Goal: Task Accomplishment & Management: Manage account settings

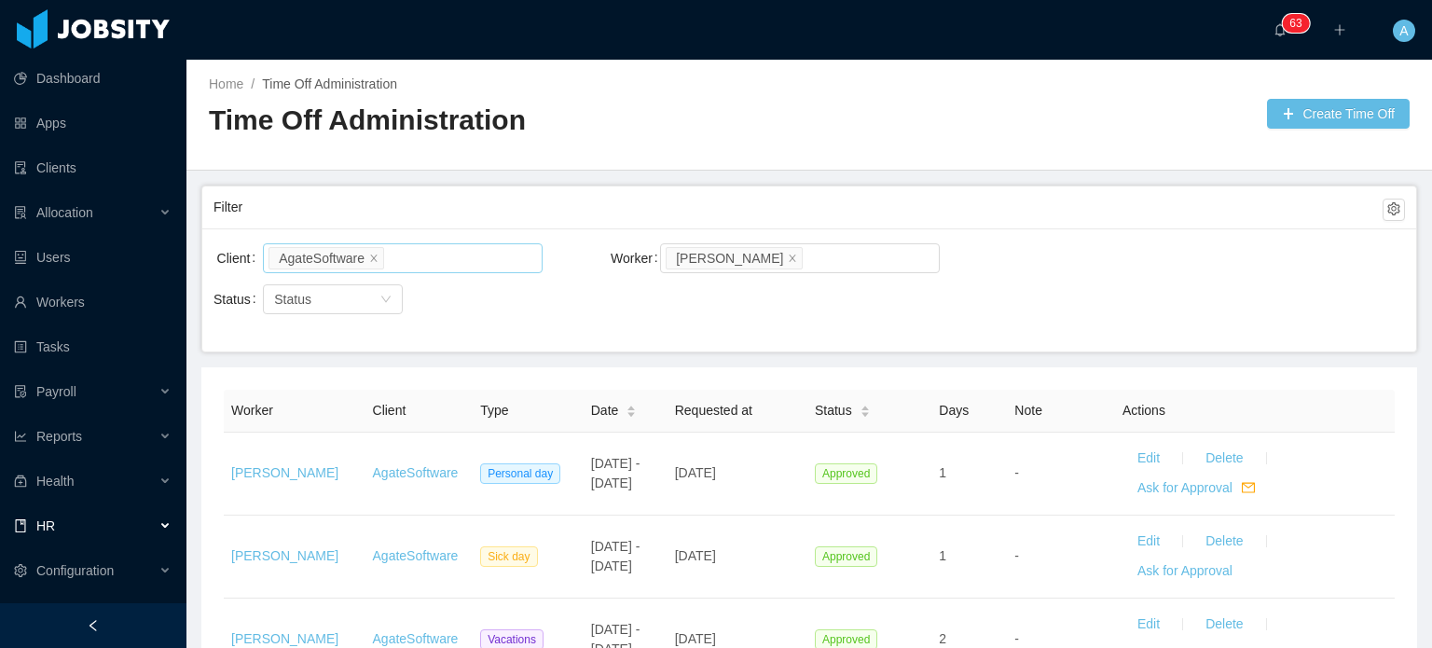
click at [377, 251] on li "AgateSoftware" at bounding box center [326, 258] width 116 height 22
click at [370, 254] on icon "icon: close" at bounding box center [373, 257] width 9 height 9
click at [788, 253] on icon "icon: close" at bounding box center [792, 257] width 9 height 9
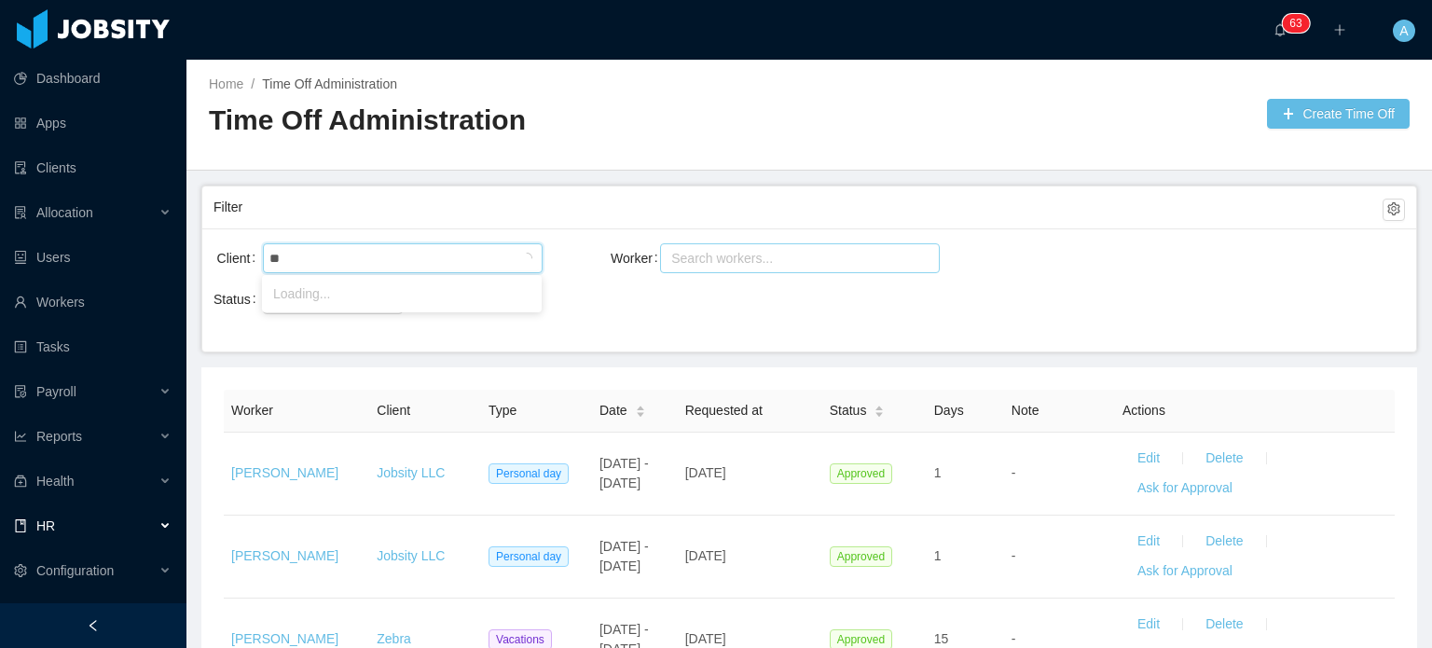
type input "*"
click at [740, 256] on div "Search workers..." at bounding box center [791, 258] width 240 height 19
type input "********"
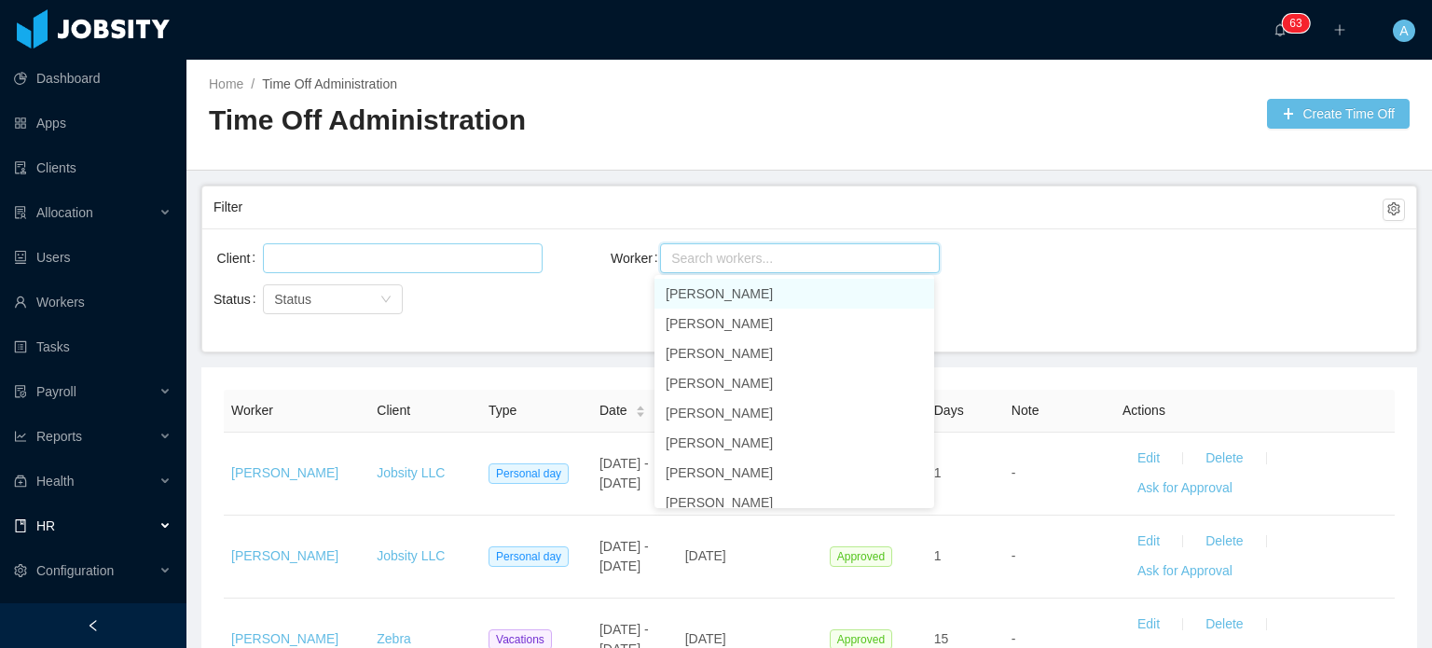
click at [405, 261] on div at bounding box center [399, 258] width 263 height 28
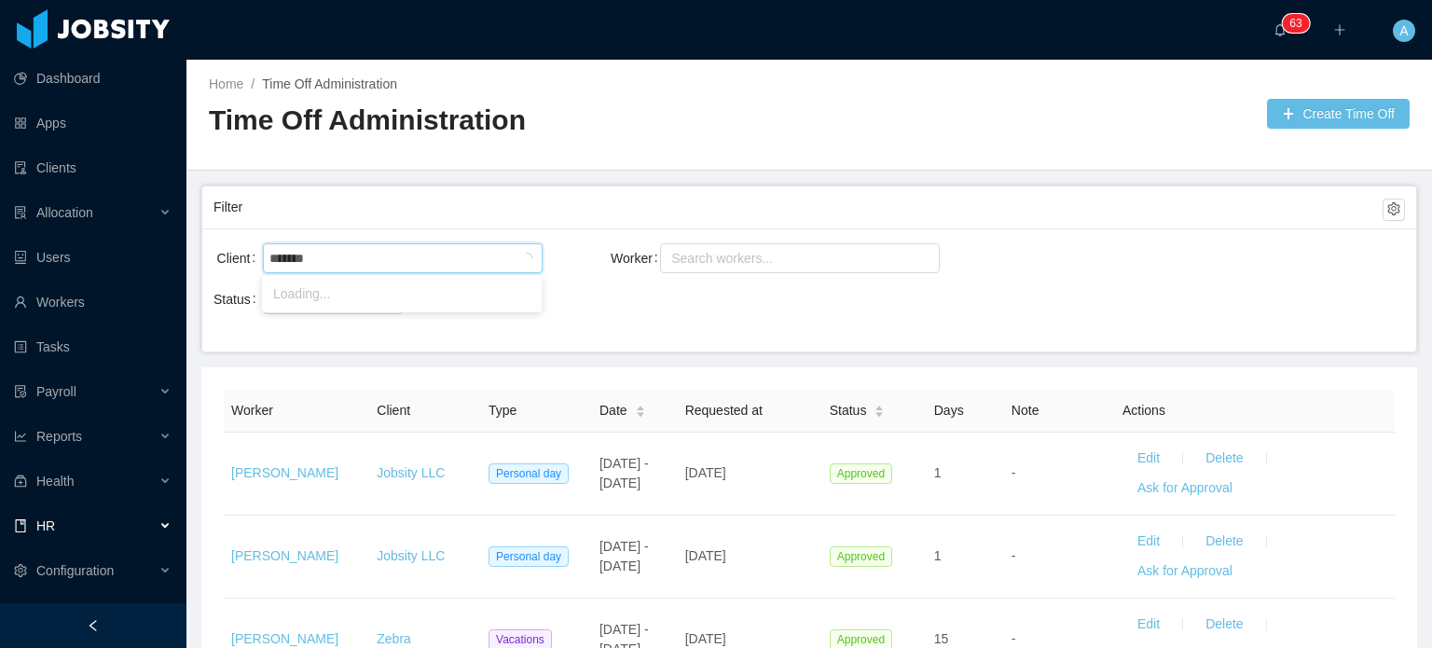
type input "********"
click at [383, 309] on ul "Signpost" at bounding box center [402, 293] width 280 height 37
click at [344, 294] on li "Signpost" at bounding box center [402, 294] width 280 height 30
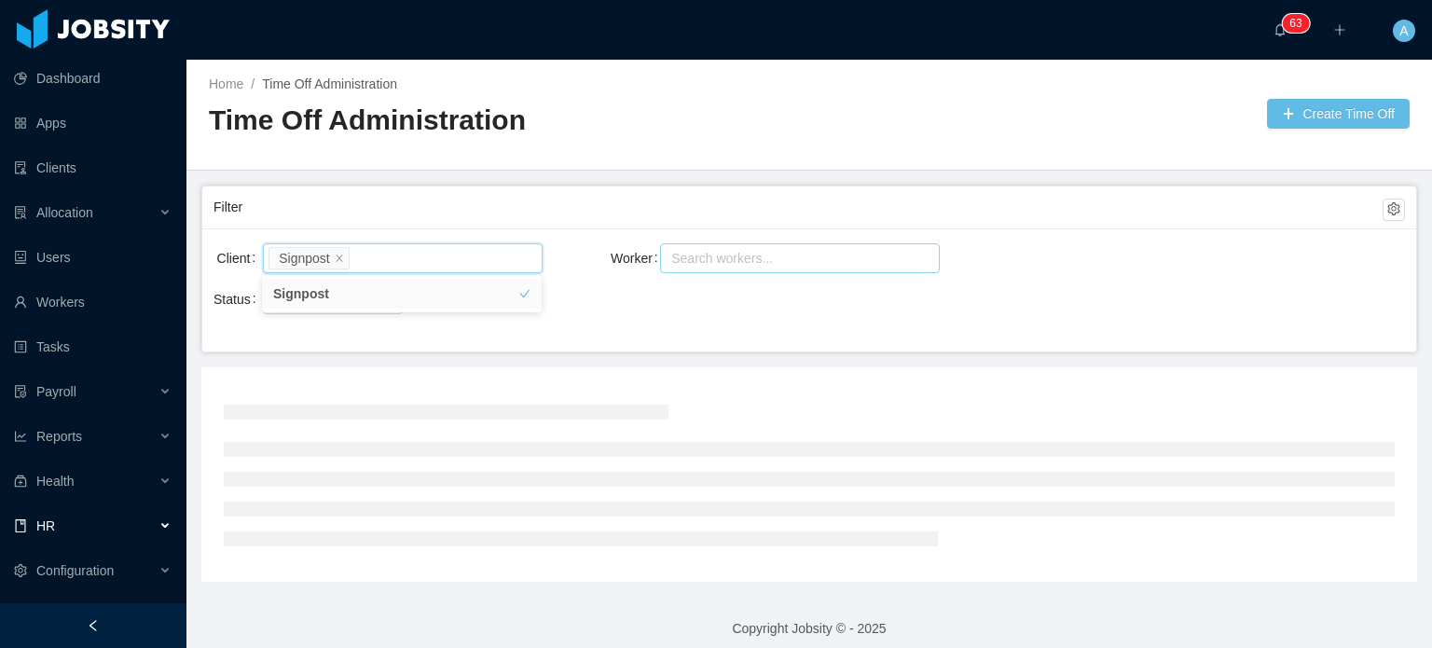
click at [685, 252] on div "Search workers..." at bounding box center [791, 258] width 240 height 19
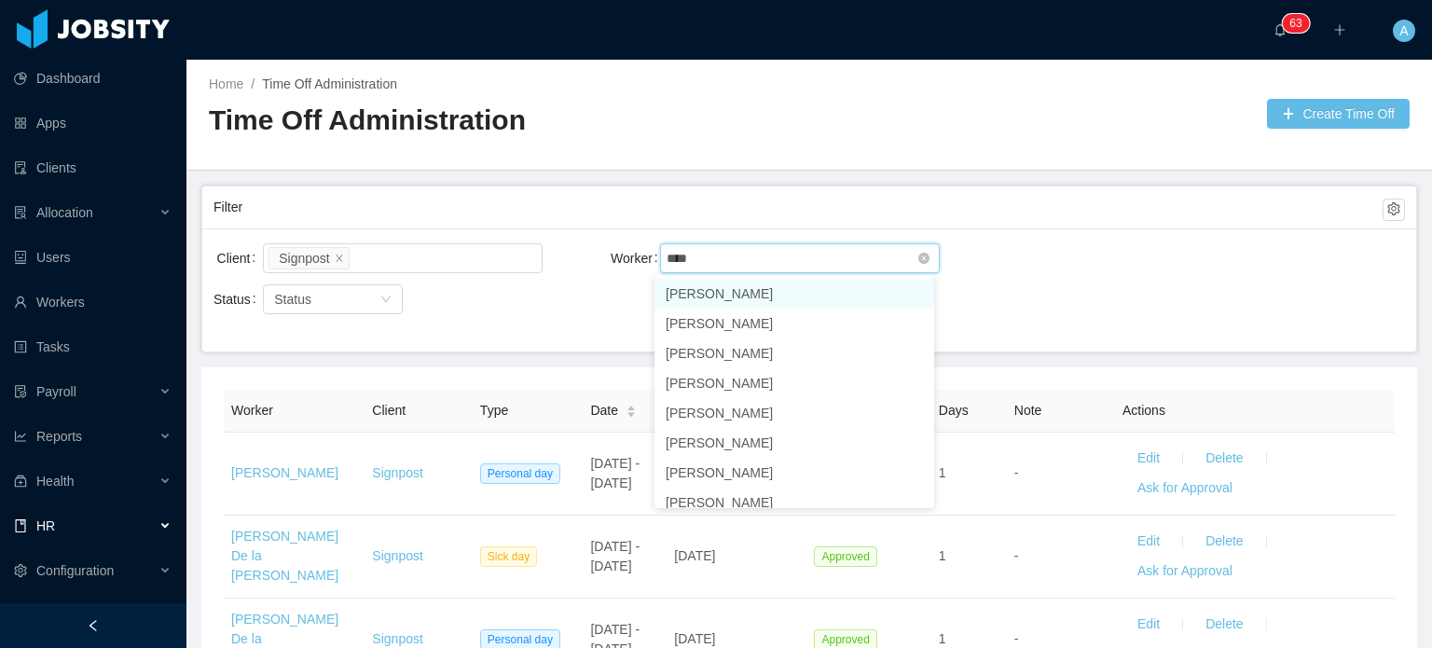
type input "*****"
click at [750, 292] on li "[PERSON_NAME]" at bounding box center [794, 294] width 280 height 30
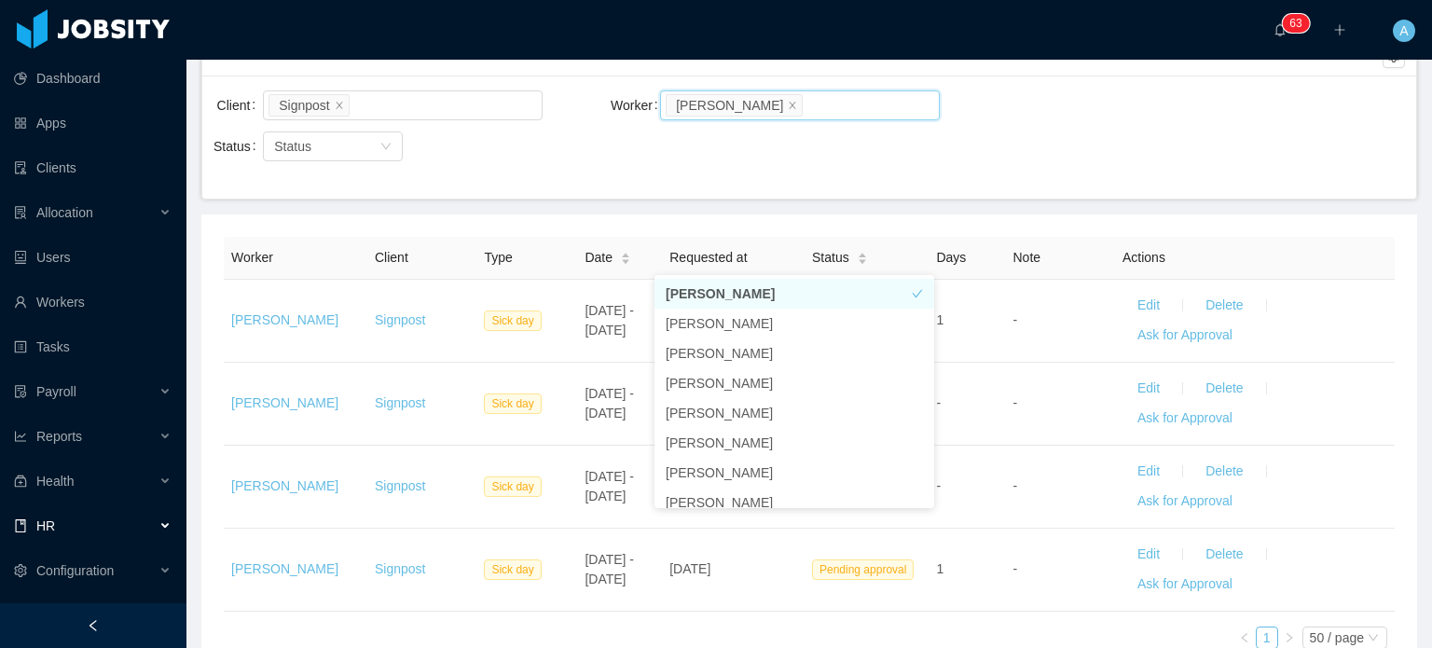
scroll to position [153, 0]
click at [1117, 119] on div "Client Signpost Worker Search workers... [PERSON_NAME]" at bounding box center [808, 117] width 1191 height 60
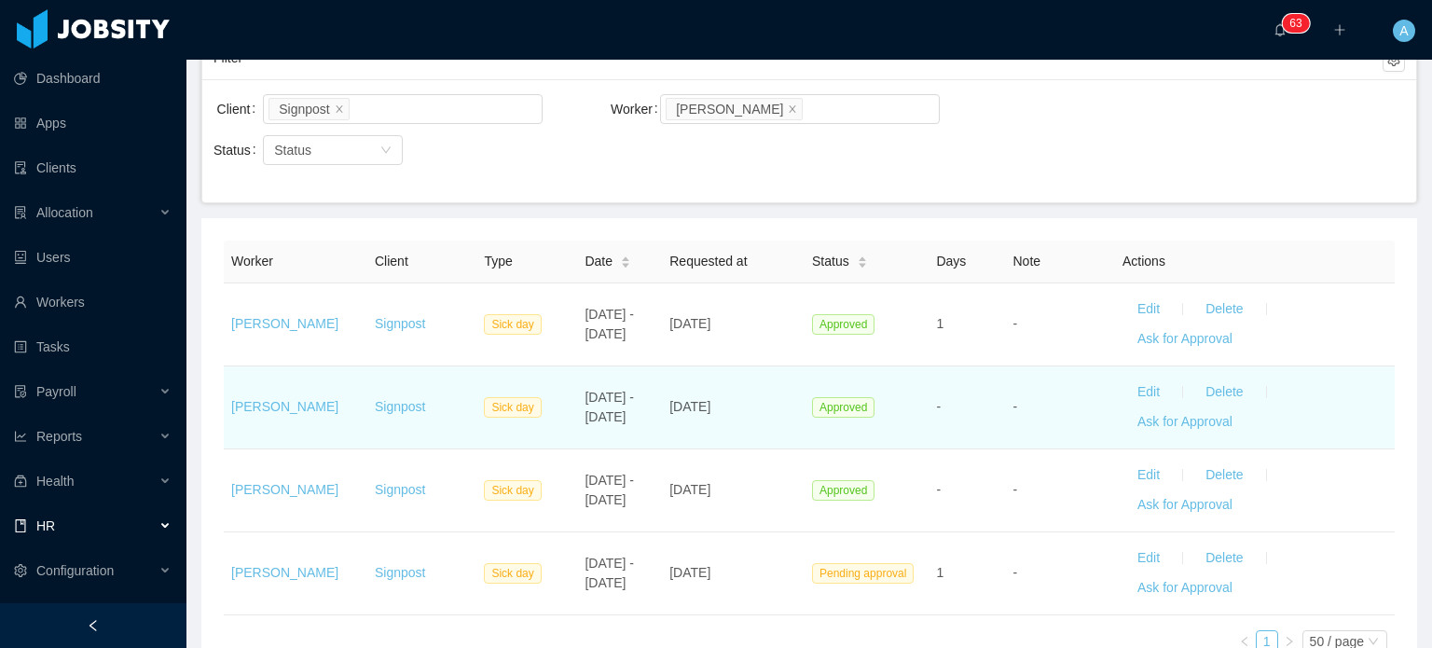
scroll to position [147, 0]
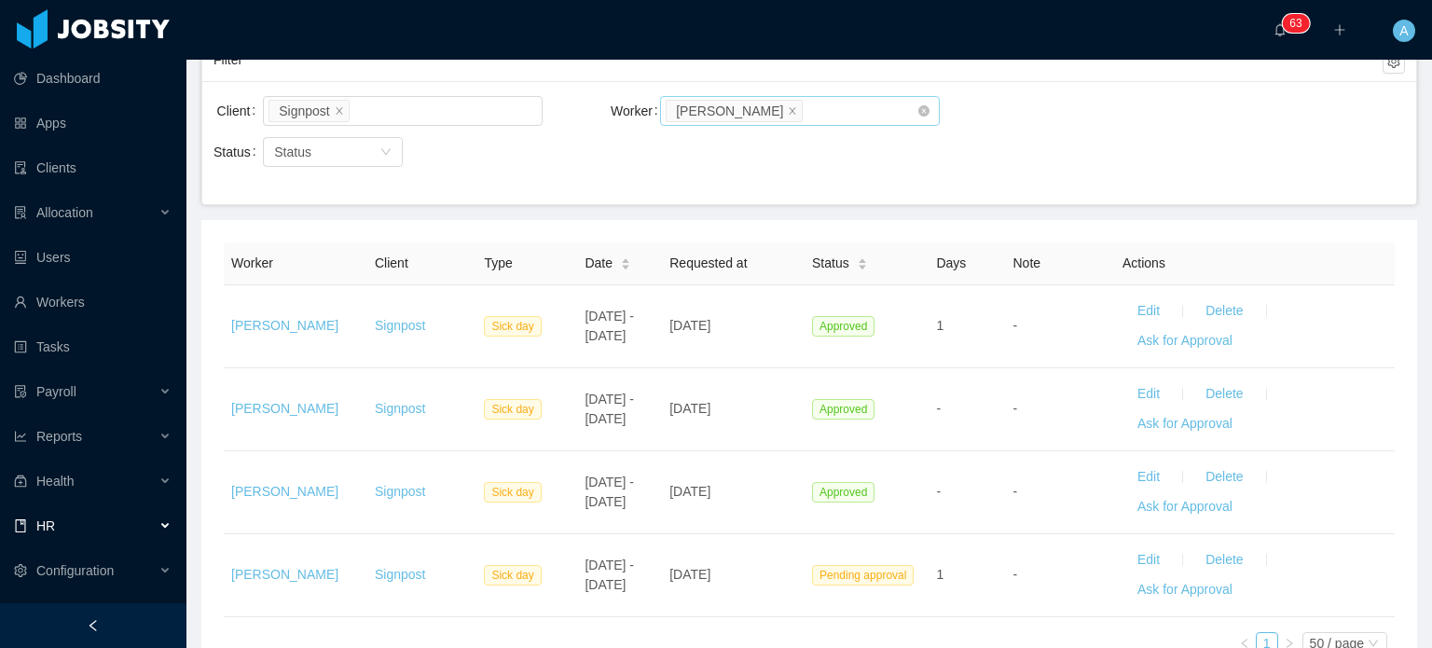
click at [811, 115] on div "Search workers... [PERSON_NAME]" at bounding box center [793, 111] width 254 height 28
type input "****"
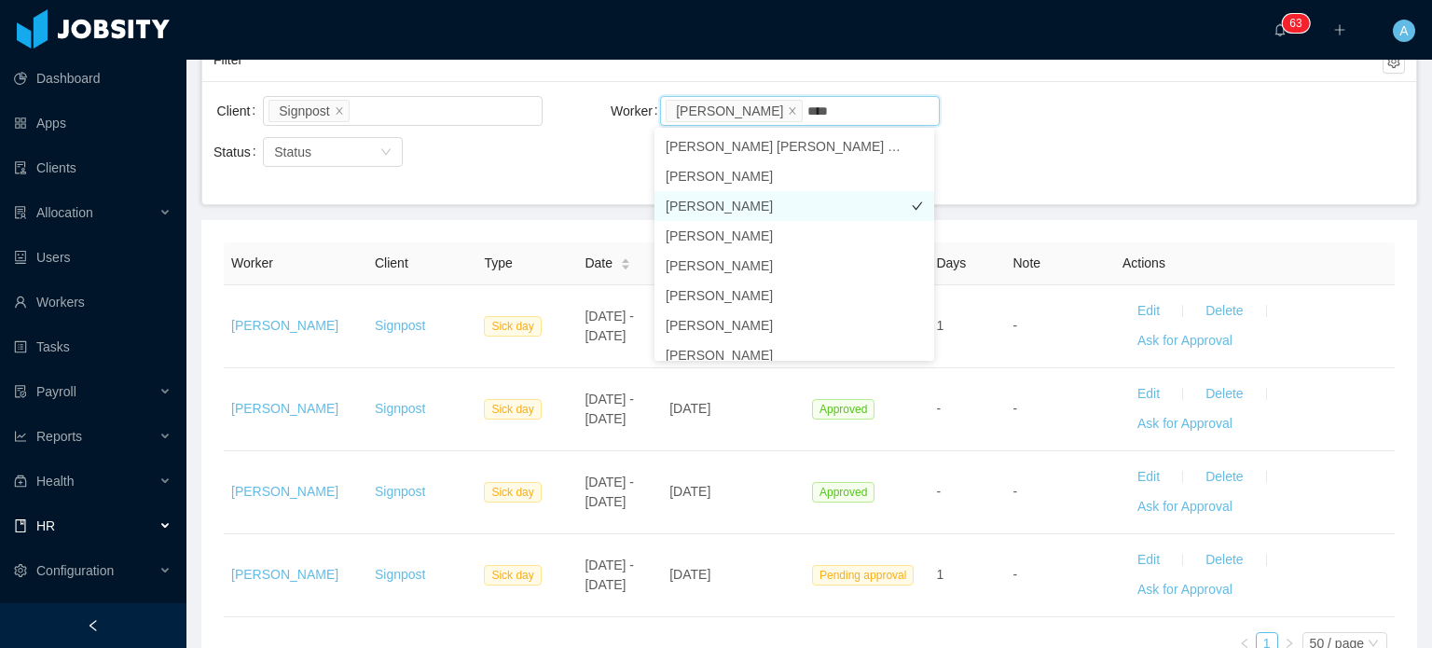
click at [764, 207] on li "[PERSON_NAME]" at bounding box center [794, 206] width 280 height 30
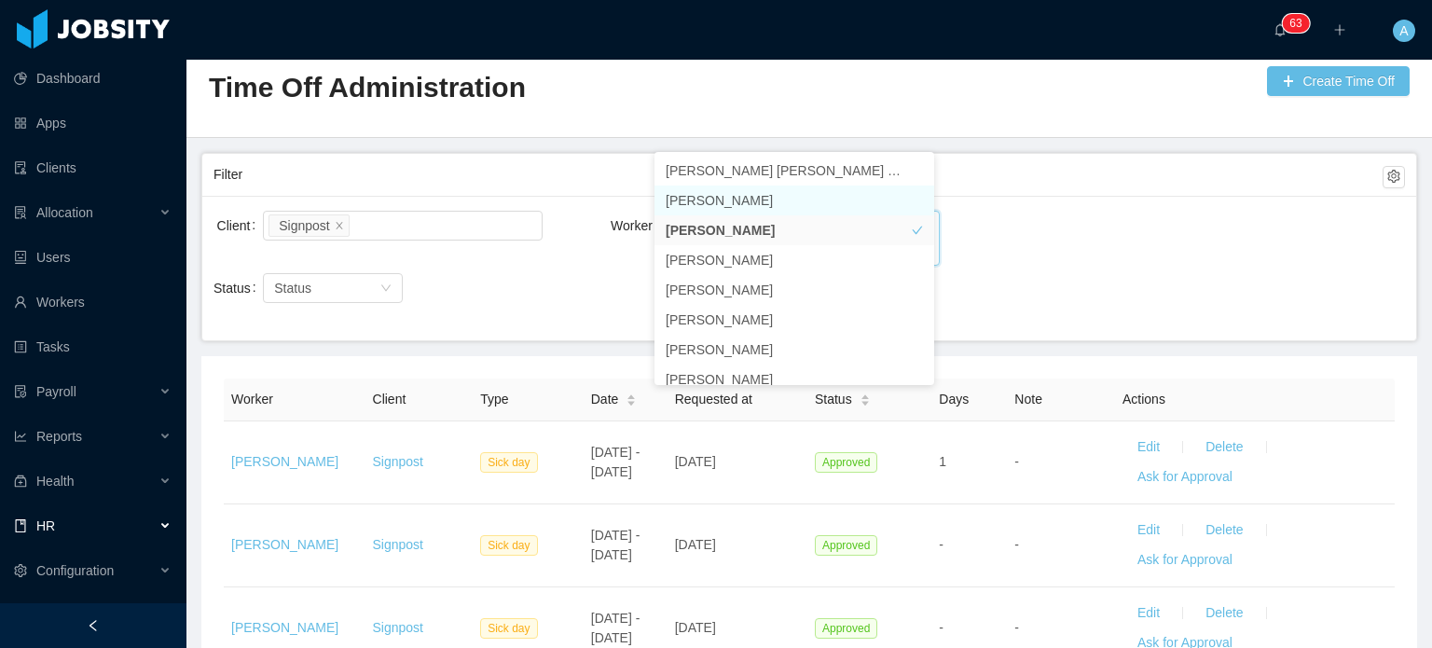
scroll to position [147, 0]
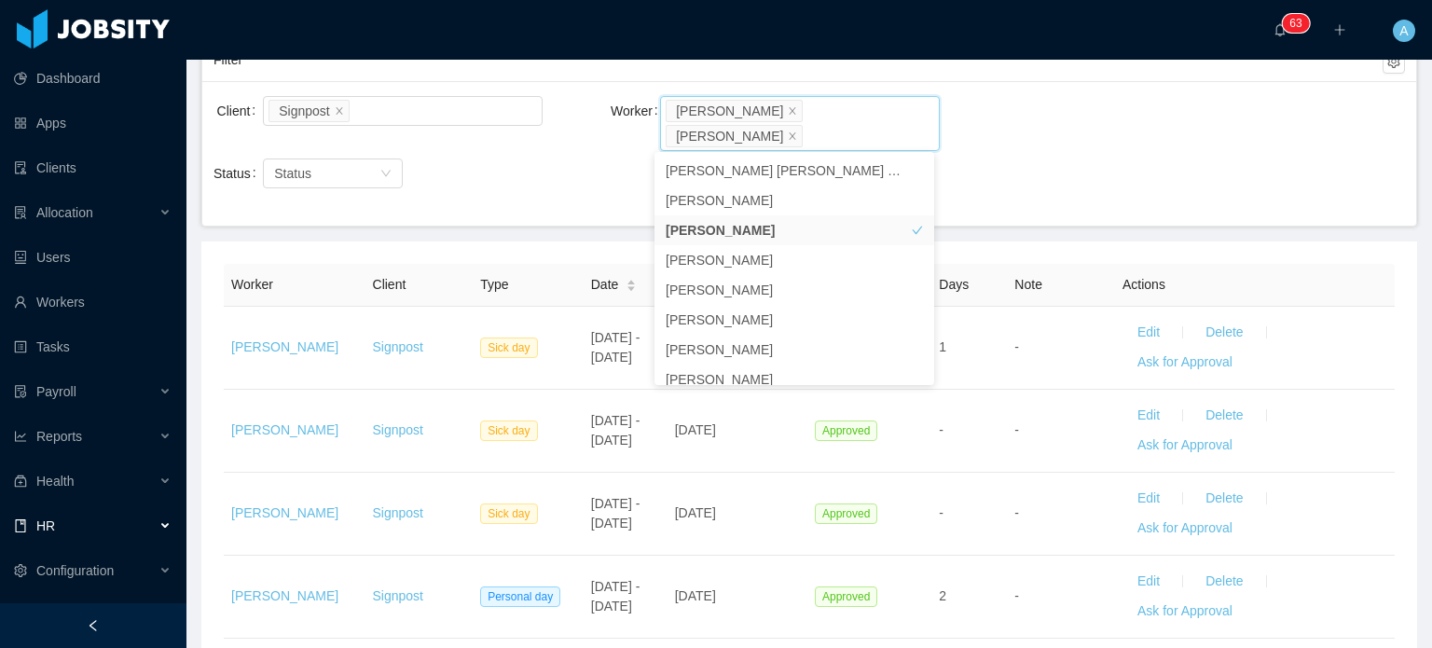
click at [1026, 208] on div "Client Signpost Worker Search workers... [PERSON_NAME] [PERSON_NAME] Status Sta…" at bounding box center [809, 153] width 1214 height 144
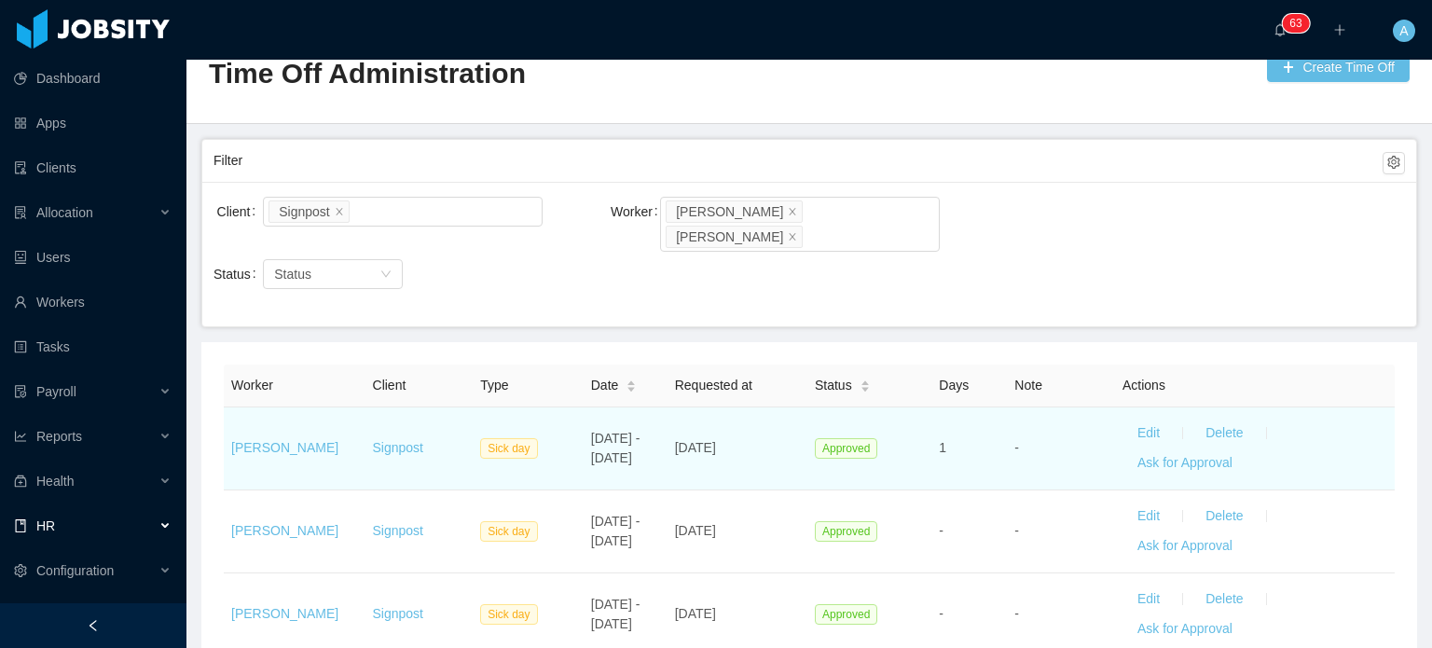
scroll to position [43, 0]
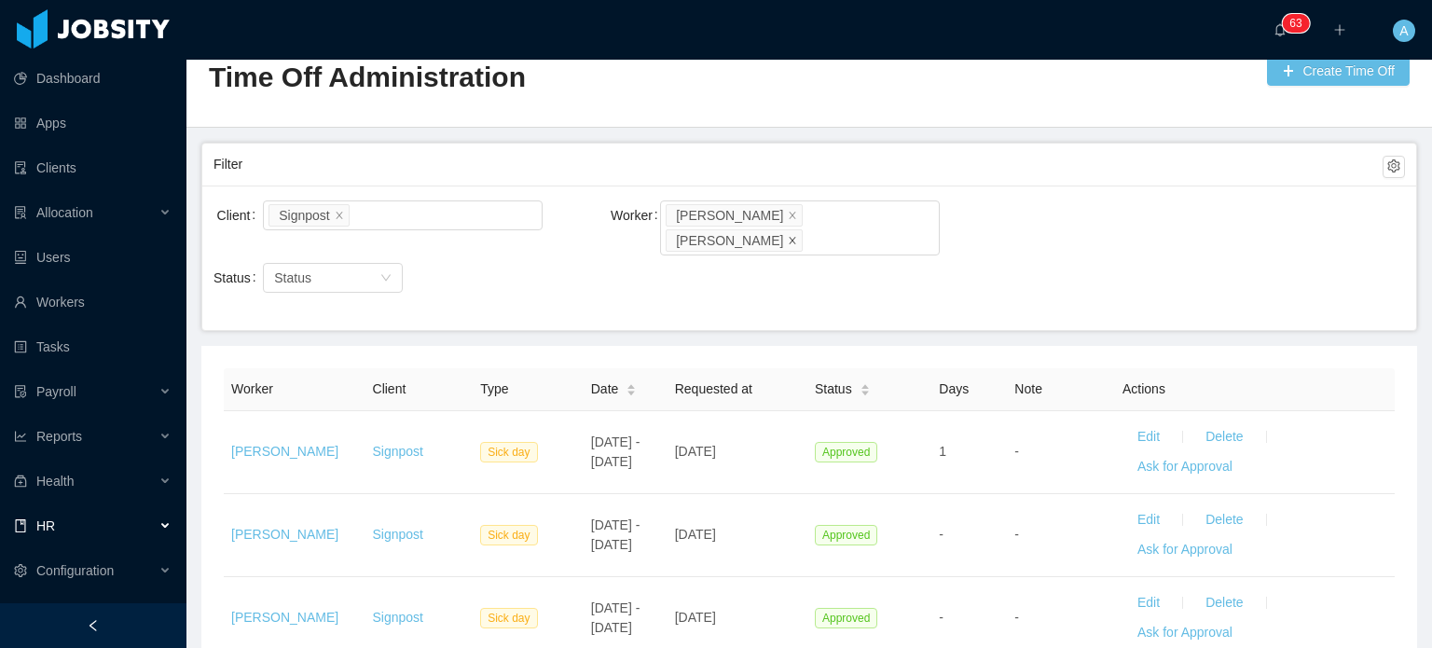
click at [792, 239] on icon "icon: close" at bounding box center [792, 239] width 9 height 9
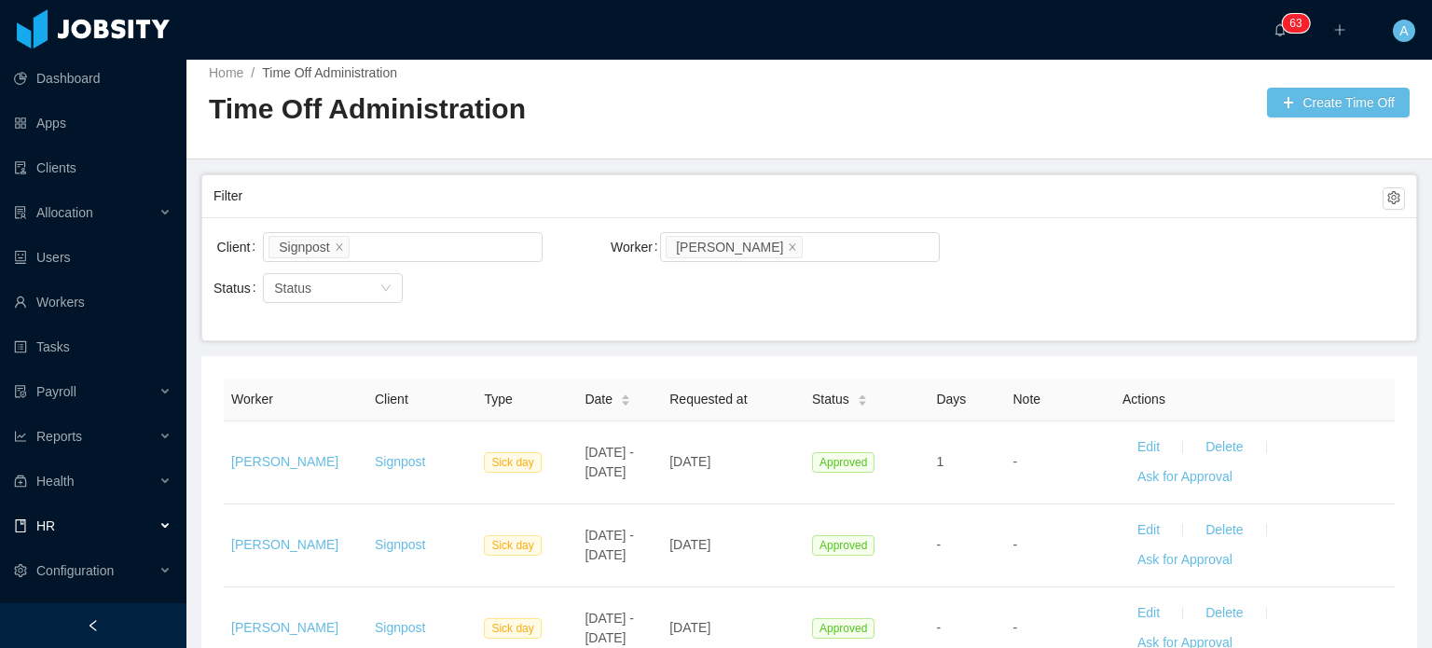
scroll to position [43, 0]
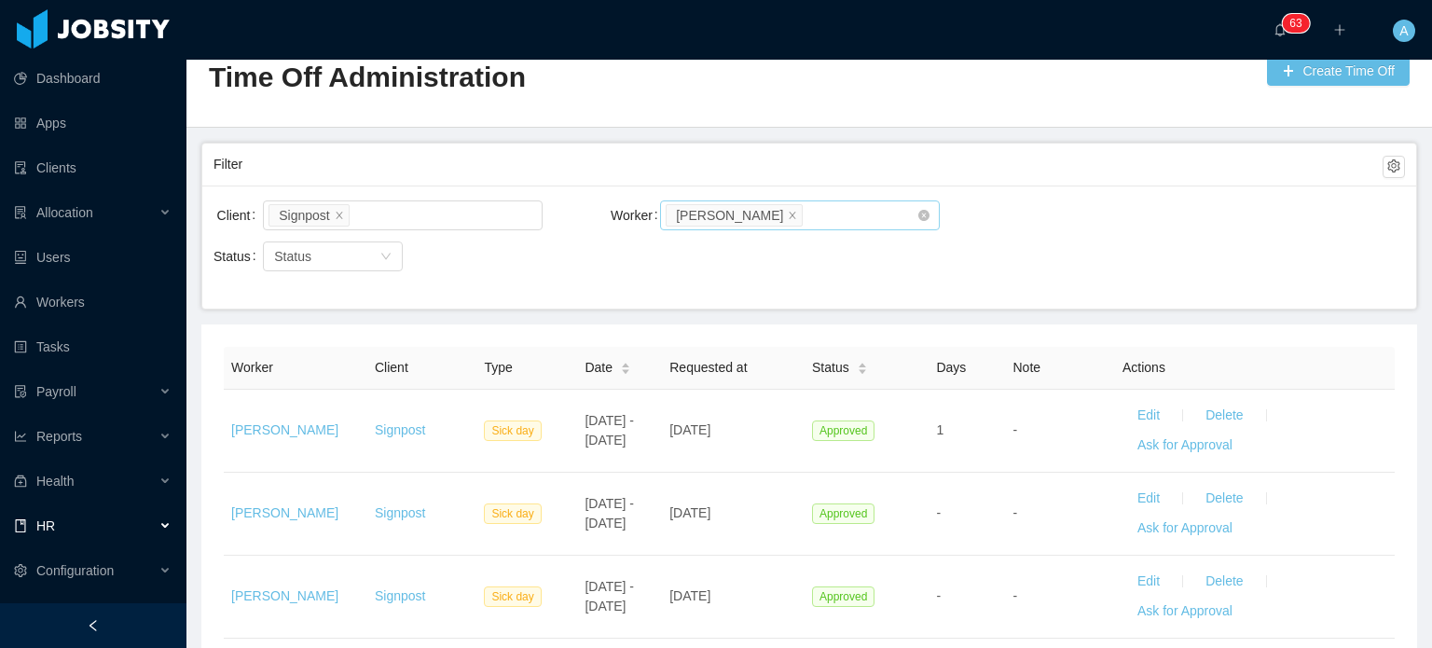
click at [803, 220] on div "Search workers... [PERSON_NAME]" at bounding box center [793, 215] width 254 height 28
type input "******"
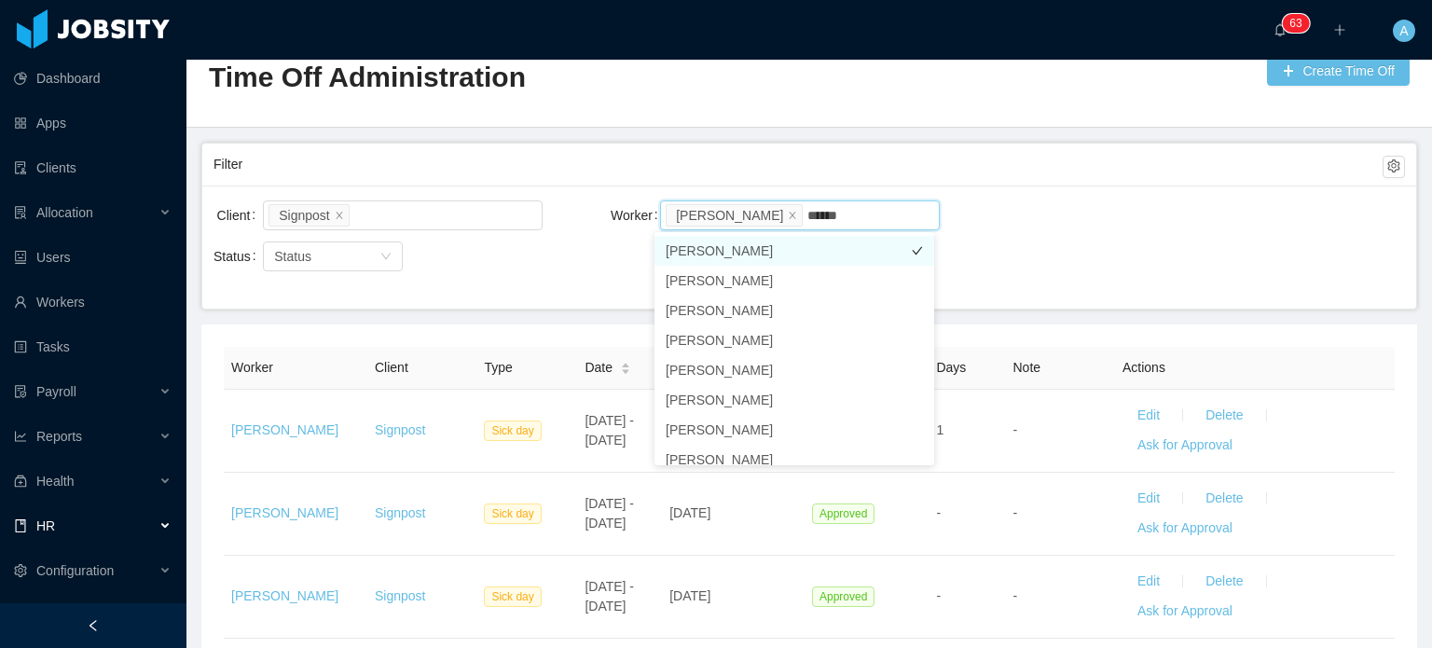
click at [798, 241] on li "[PERSON_NAME]" at bounding box center [794, 251] width 280 height 30
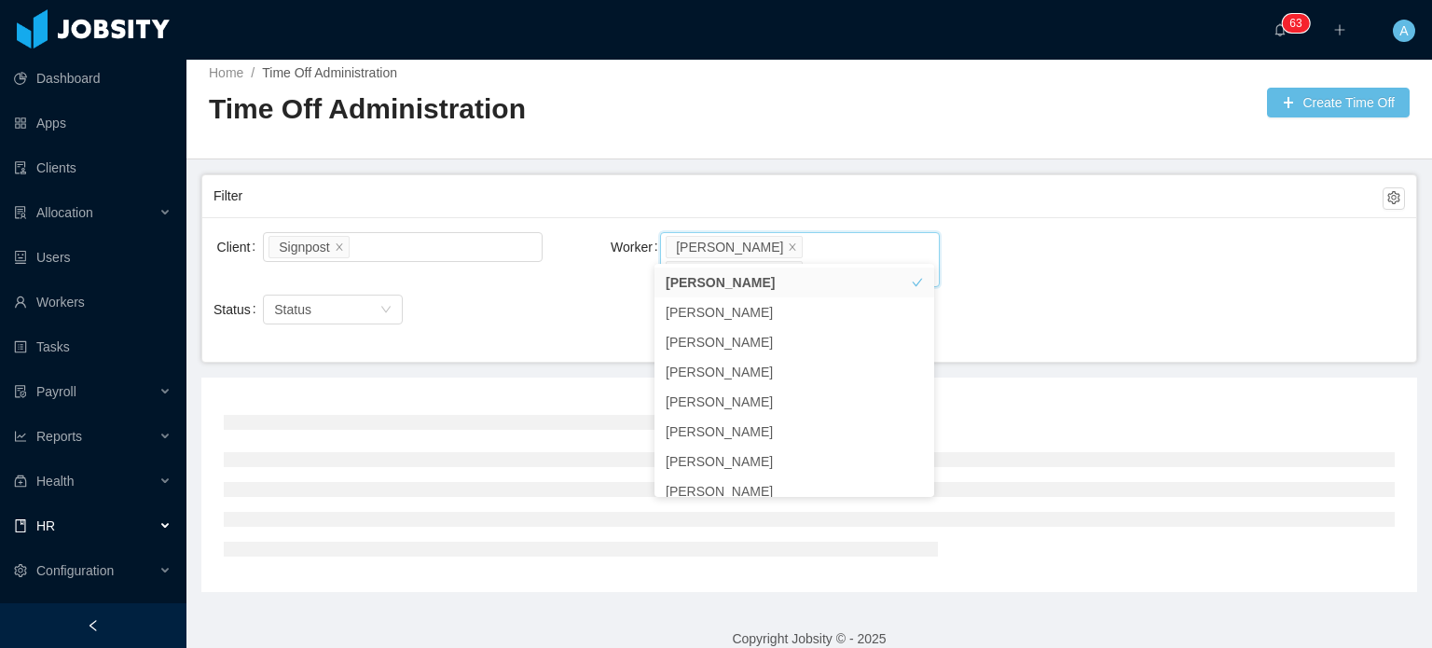
scroll to position [43, 0]
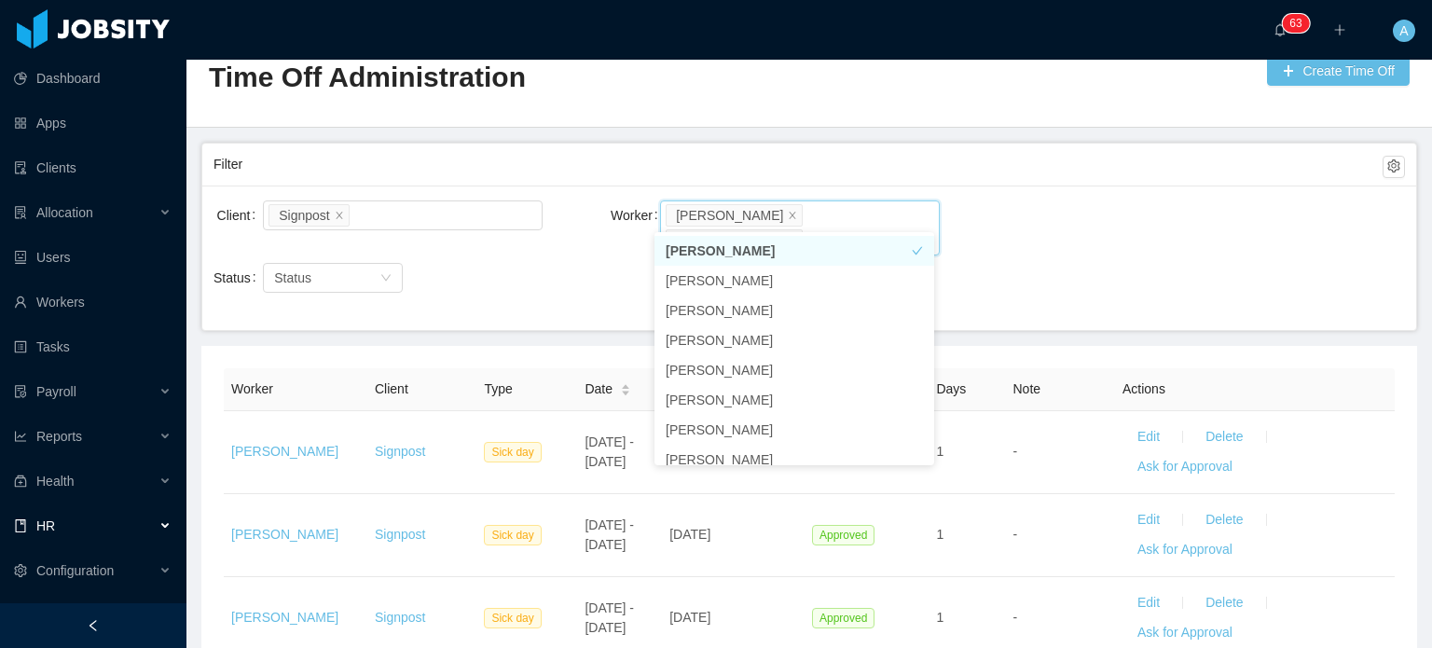
click at [1030, 258] on div "Client Signpost Worker Search workers... [PERSON_NAME] [PERSON_NAME] Status Sta…" at bounding box center [809, 257] width 1214 height 144
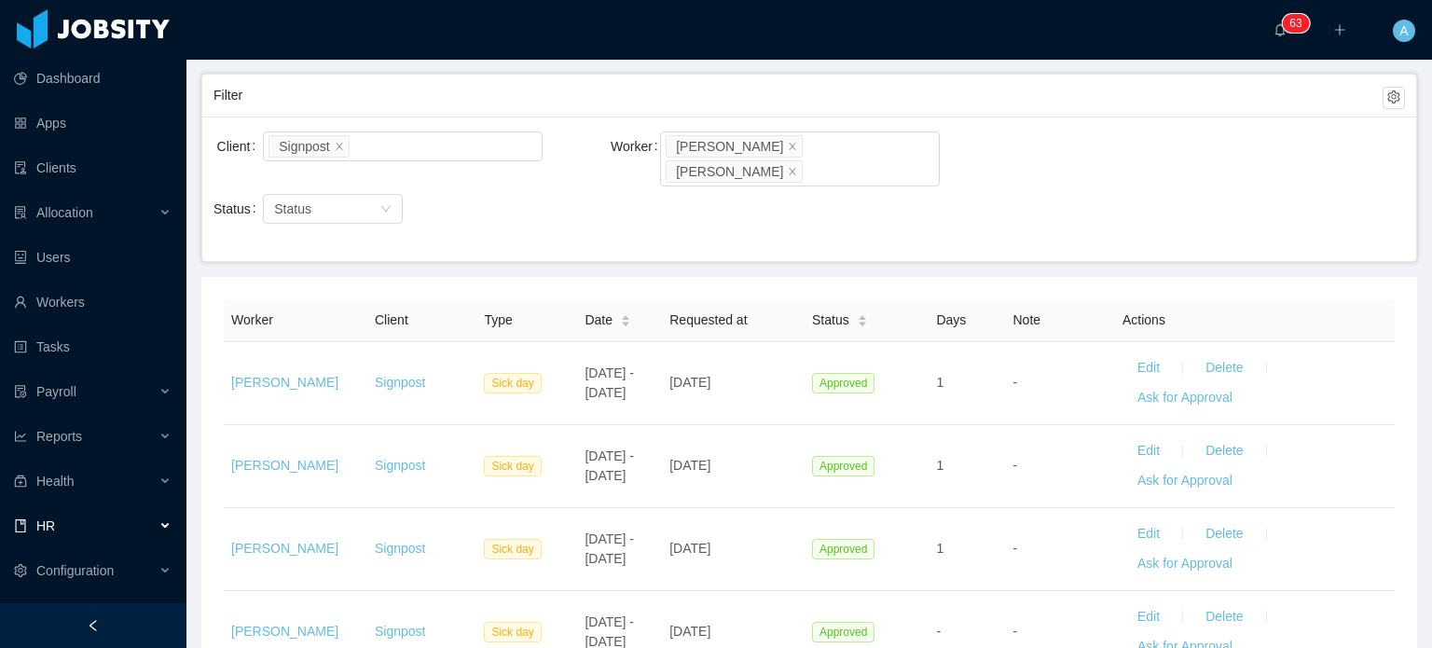
scroll to position [111, 0]
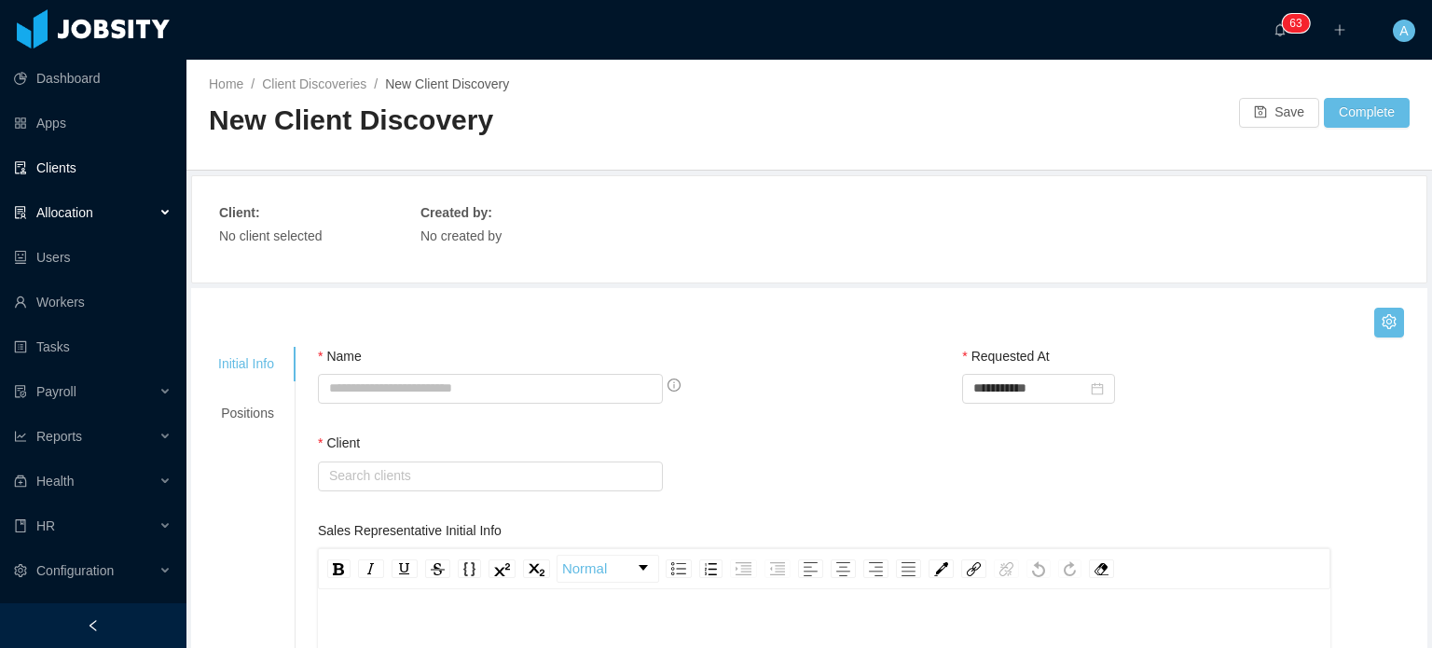
click at [89, 172] on link "Clients" at bounding box center [93, 167] width 158 height 37
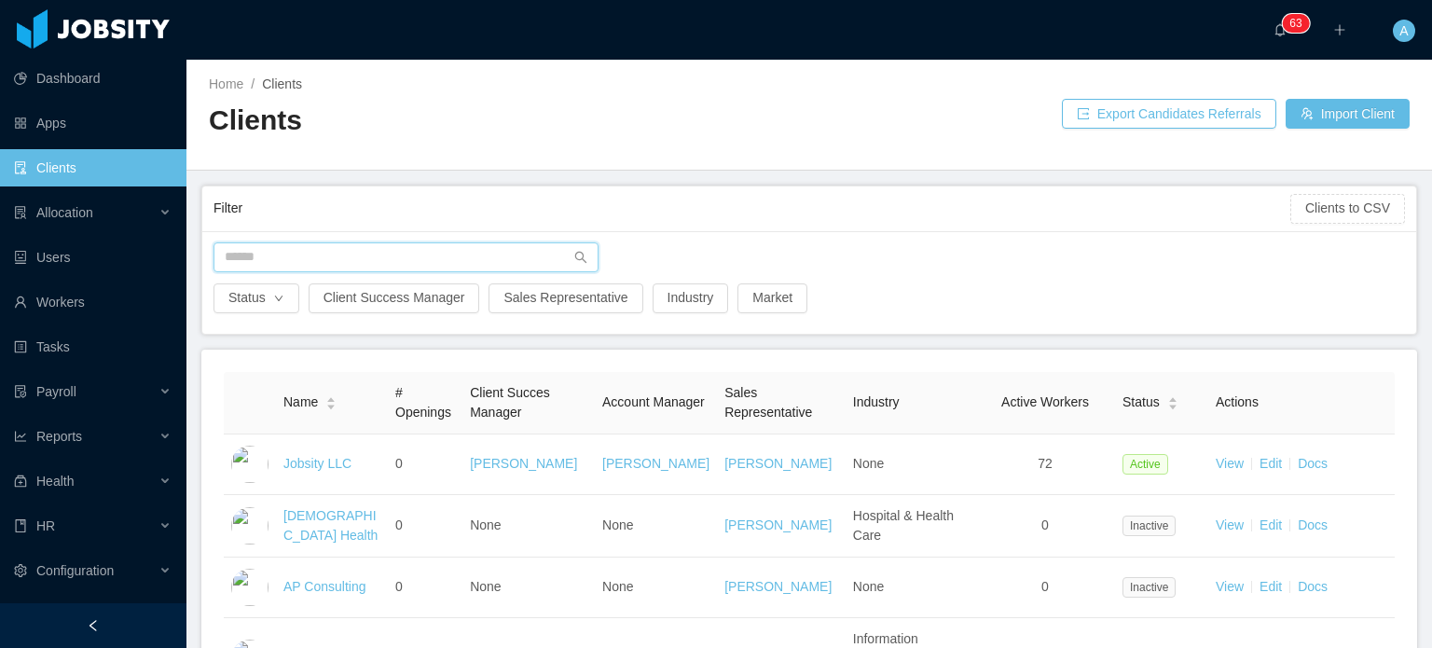
click at [271, 267] on input "text" at bounding box center [405, 257] width 385 height 30
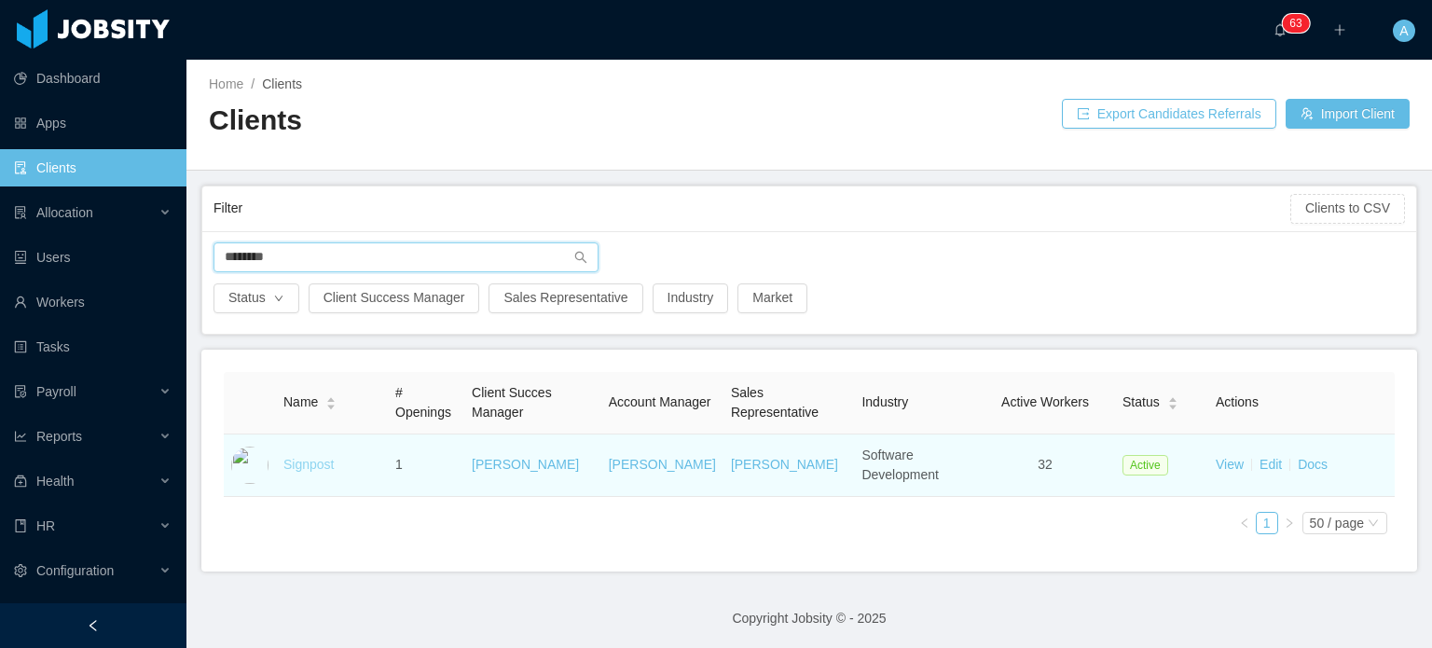
type input "********"
click at [305, 458] on link "Signpost" at bounding box center [308, 464] width 50 height 15
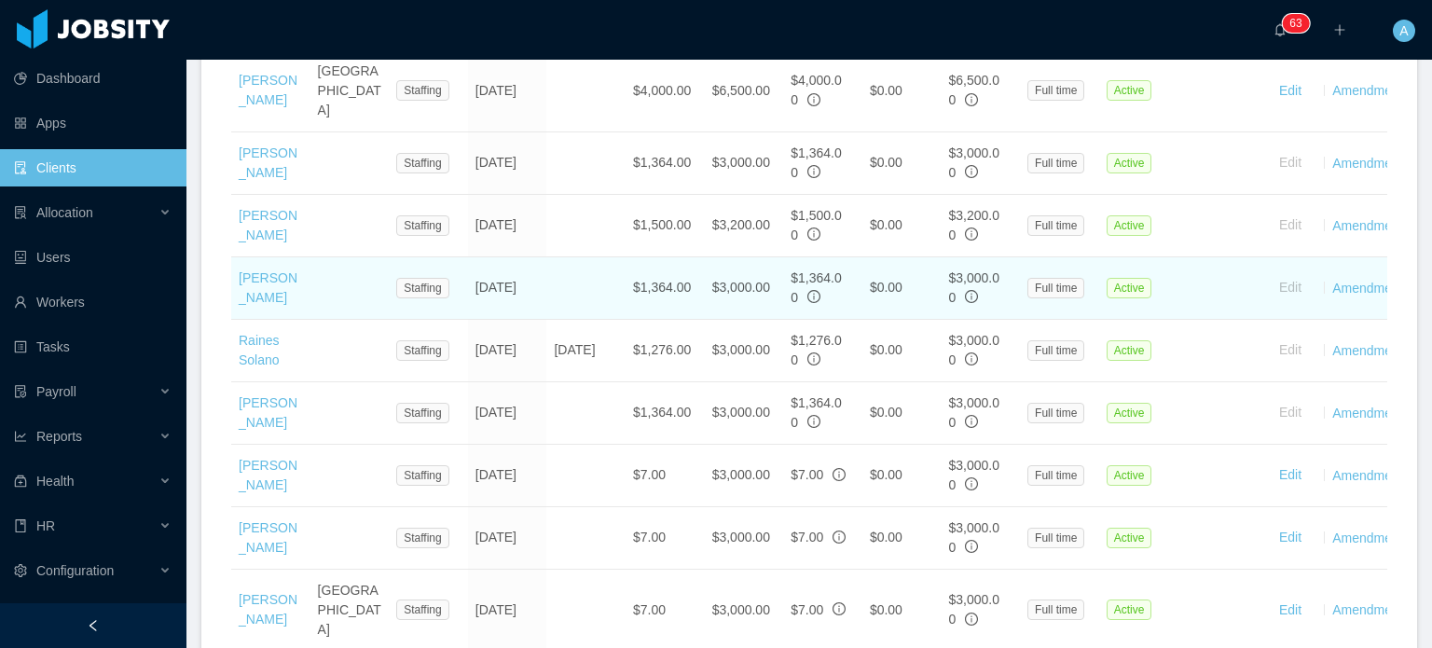
scroll to position [1202, 0]
click at [273, 258] on td "Carlos Neira" at bounding box center [270, 289] width 79 height 62
click at [262, 271] on link "Carlos Neira" at bounding box center [268, 288] width 59 height 34
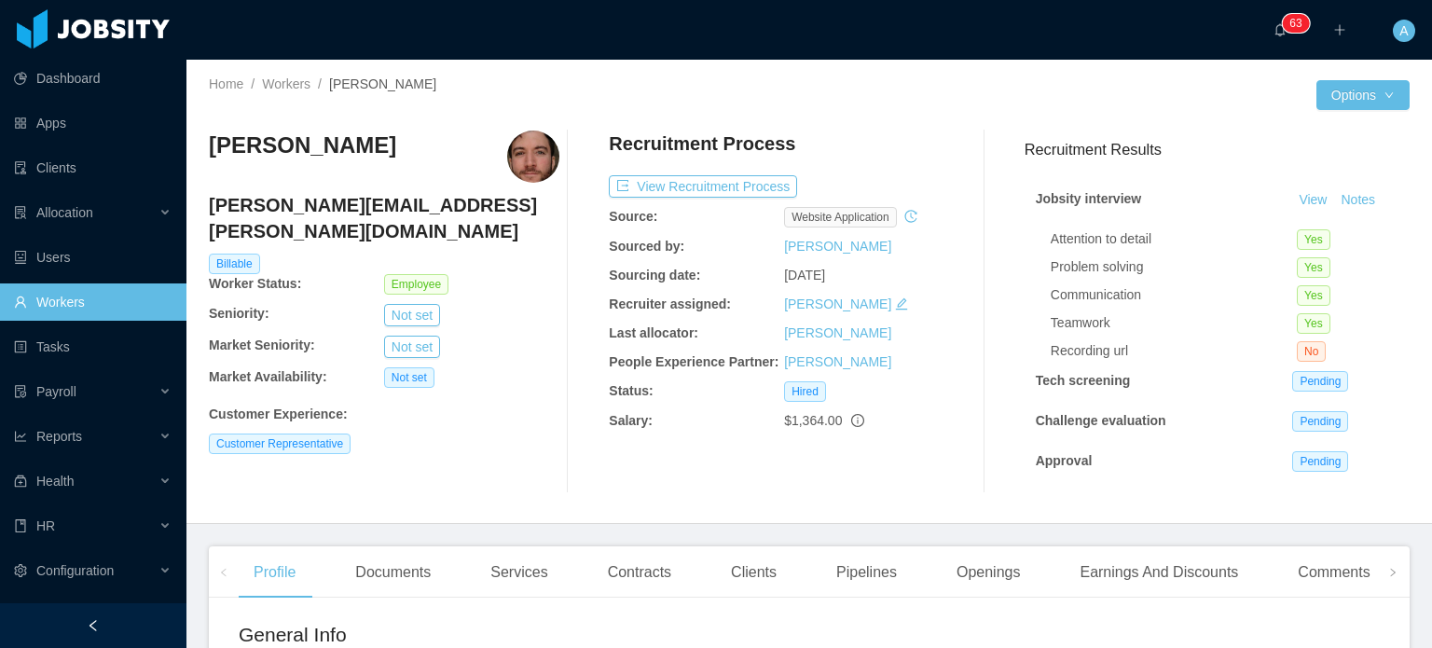
click at [1107, 508] on div "Carlos Neira carlos.neira@jobsity.com Billable Worker Status: Employee Seniorit…" at bounding box center [809, 312] width 1201 height 392
click at [1126, 574] on div "Earnings And Discounts" at bounding box center [1158, 572] width 188 height 52
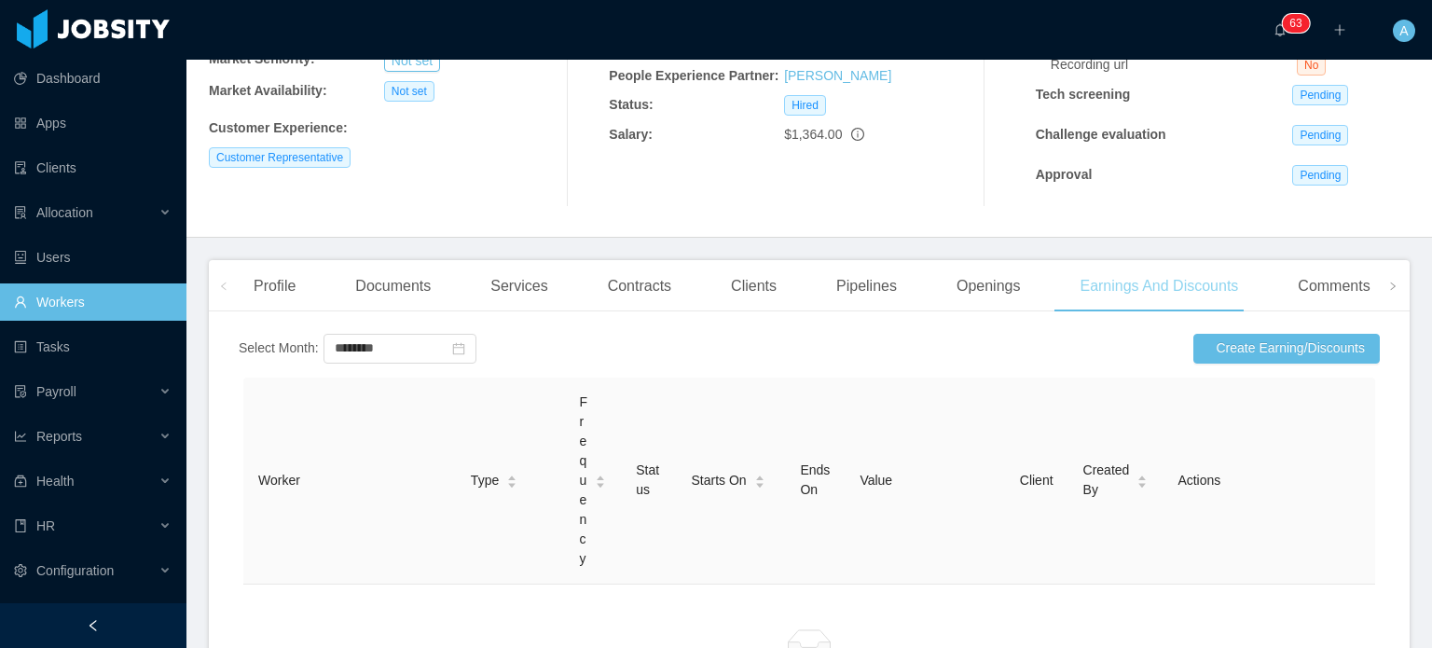
scroll to position [287, 0]
click at [431, 344] on input "********" at bounding box center [399, 348] width 153 height 30
click at [455, 517] on link "Aug" at bounding box center [452, 512] width 38 height 22
type input "********"
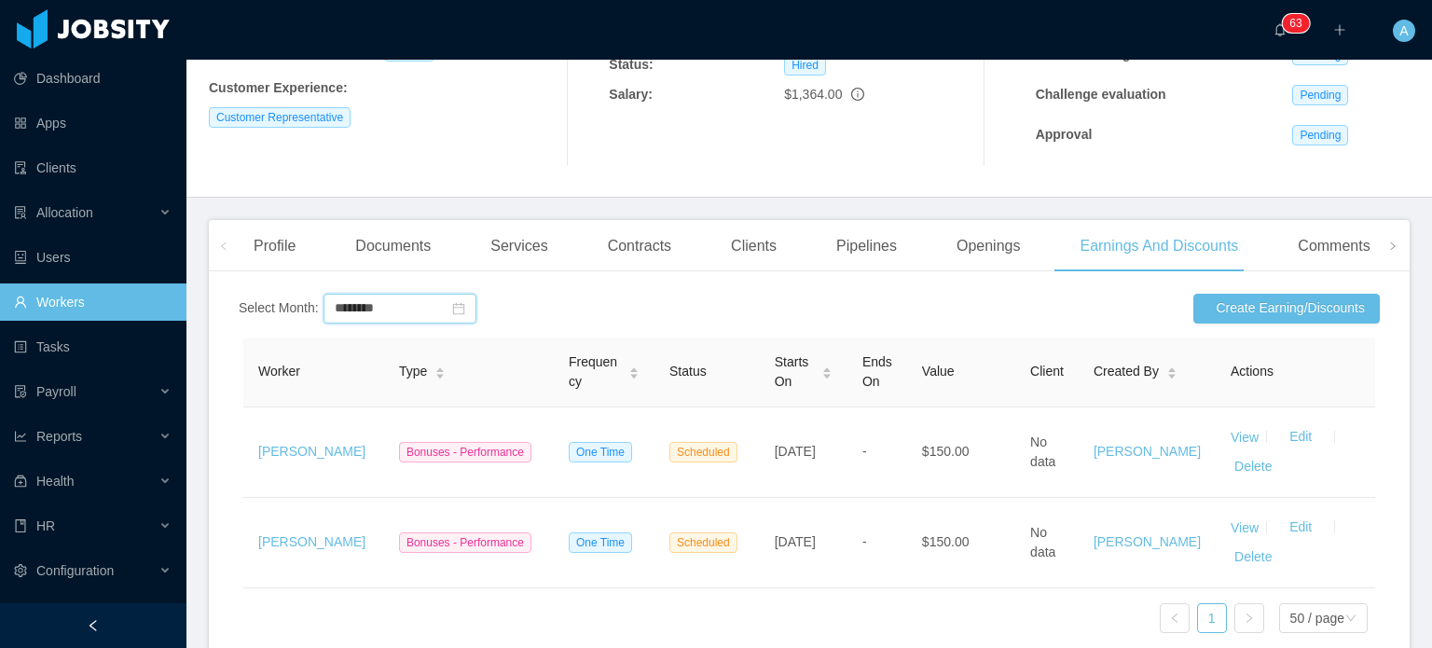
scroll to position [418, 0]
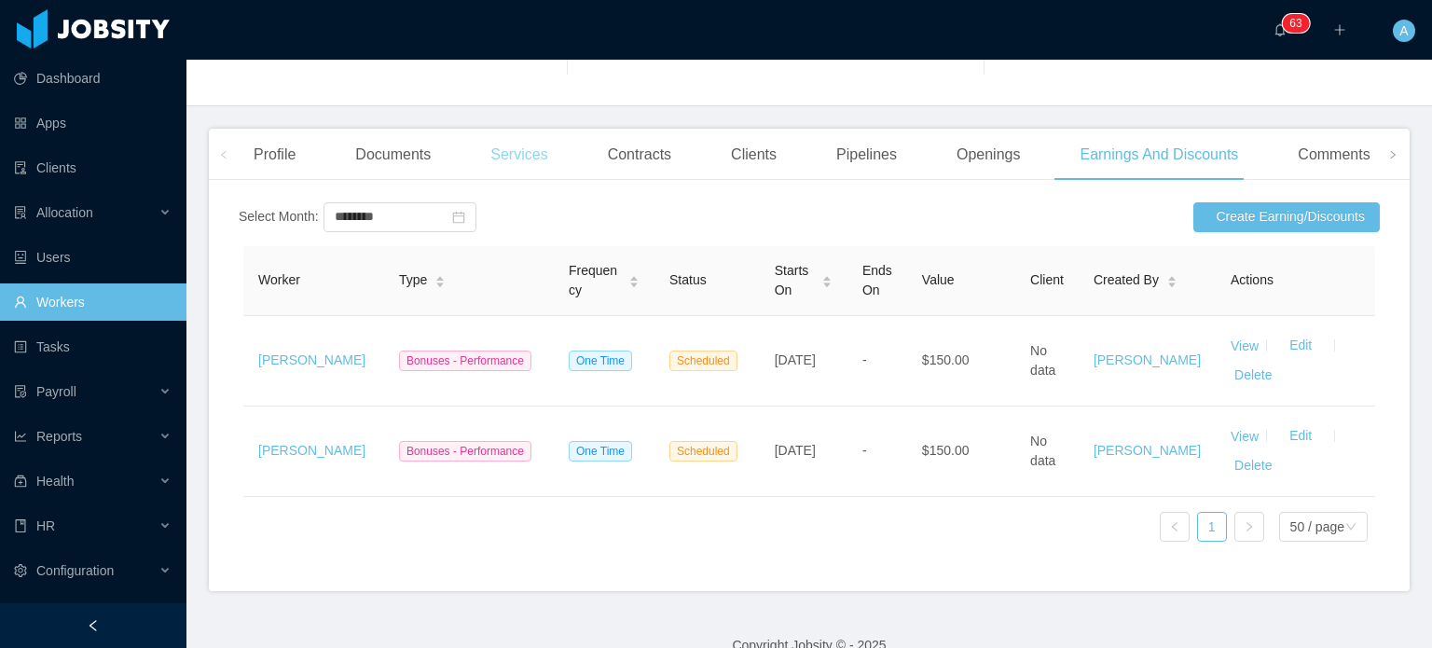
click at [530, 156] on div "Services" at bounding box center [518, 155] width 87 height 52
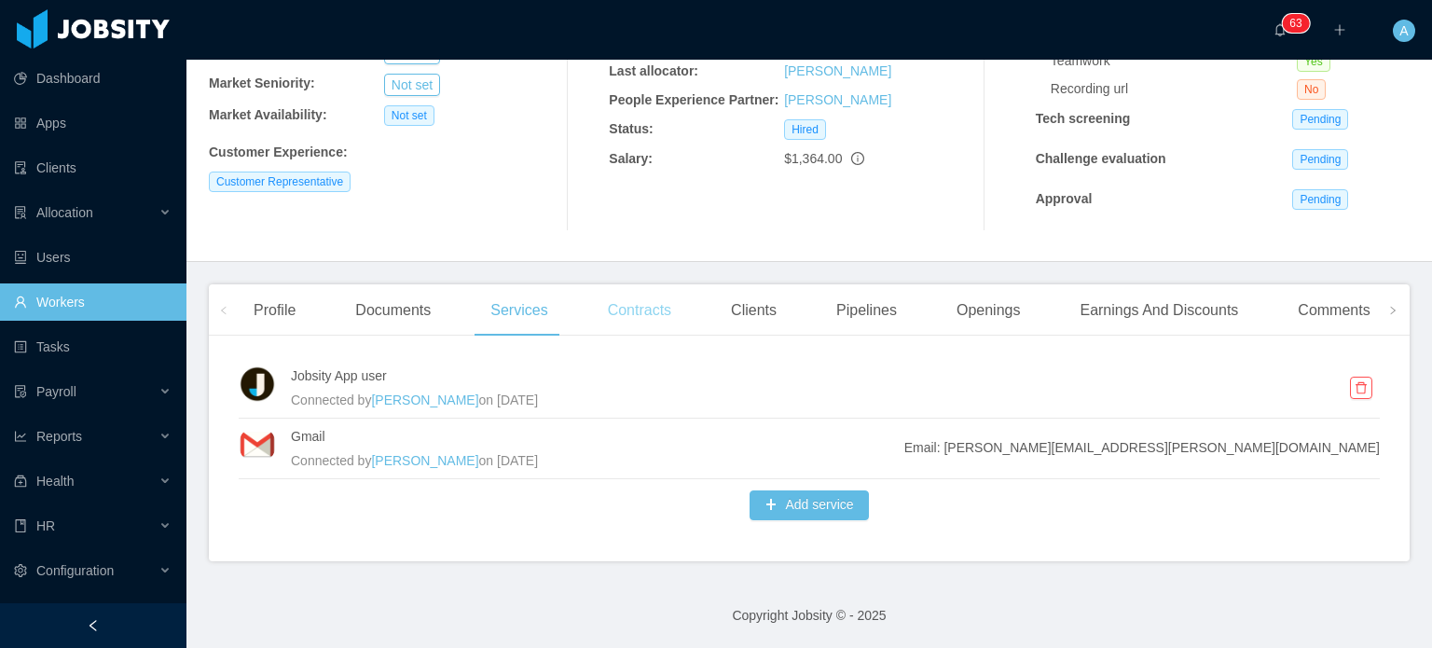
click at [656, 314] on div "Contracts" at bounding box center [639, 310] width 93 height 52
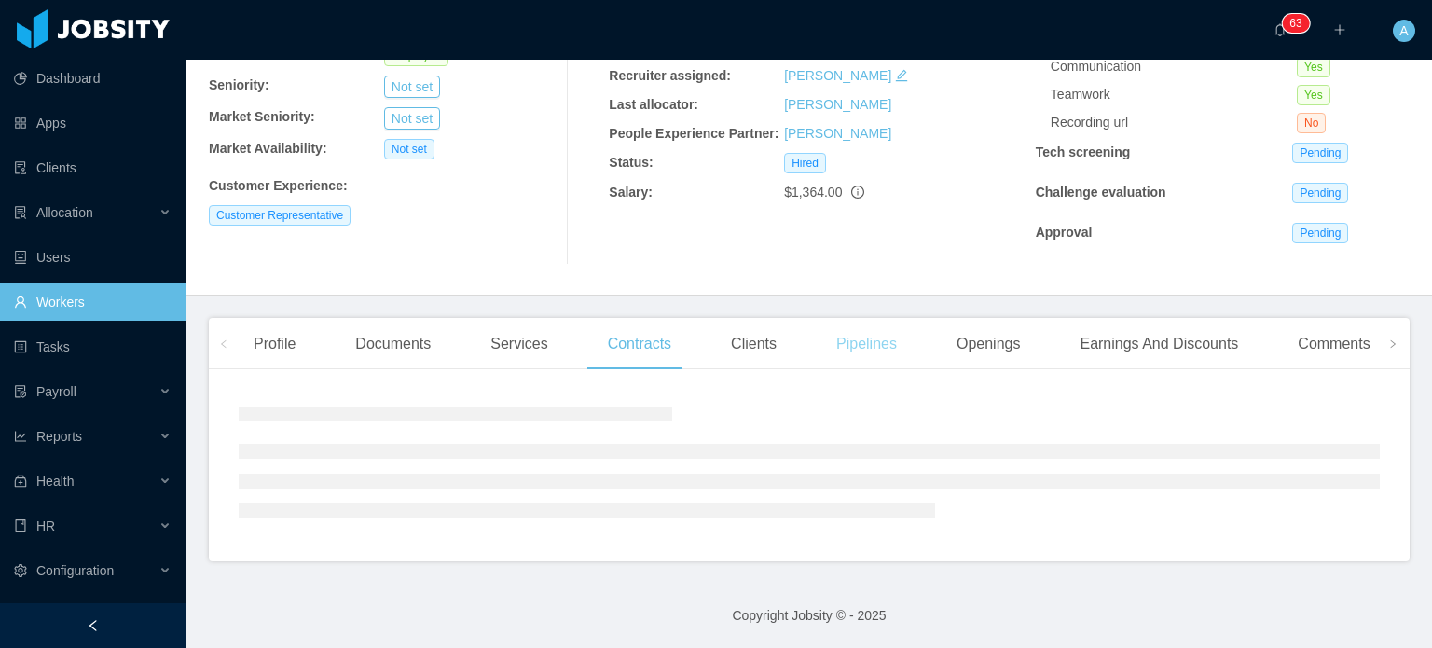
scroll to position [298, 0]
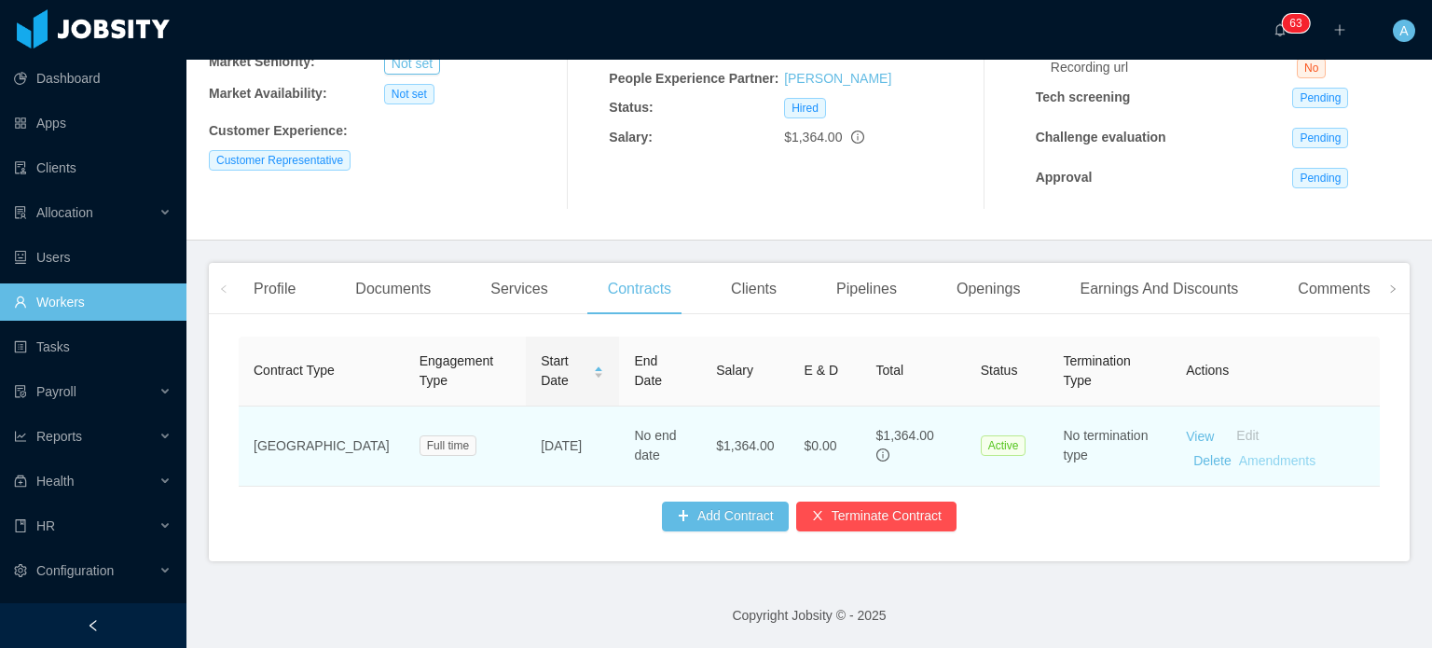
click at [1239, 453] on link "Amendments" at bounding box center [1277, 460] width 76 height 15
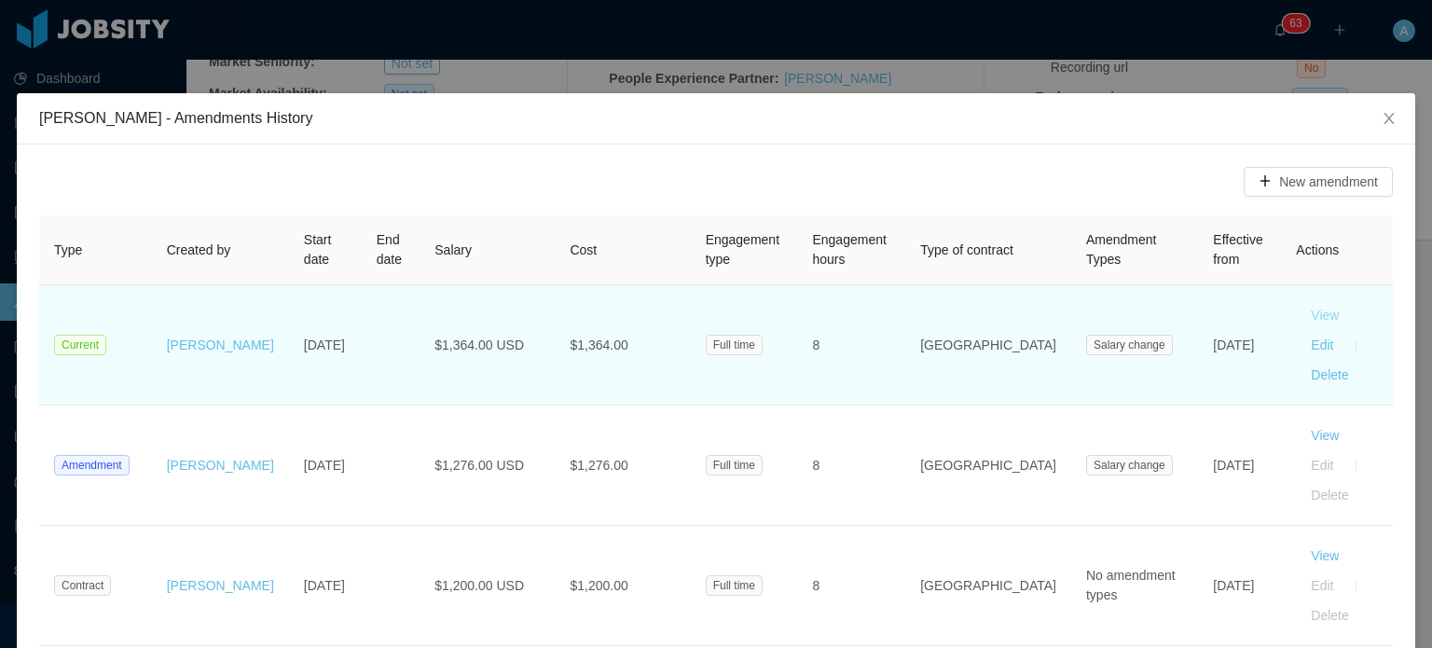
click at [1296, 310] on button "View" at bounding box center [1325, 315] width 58 height 30
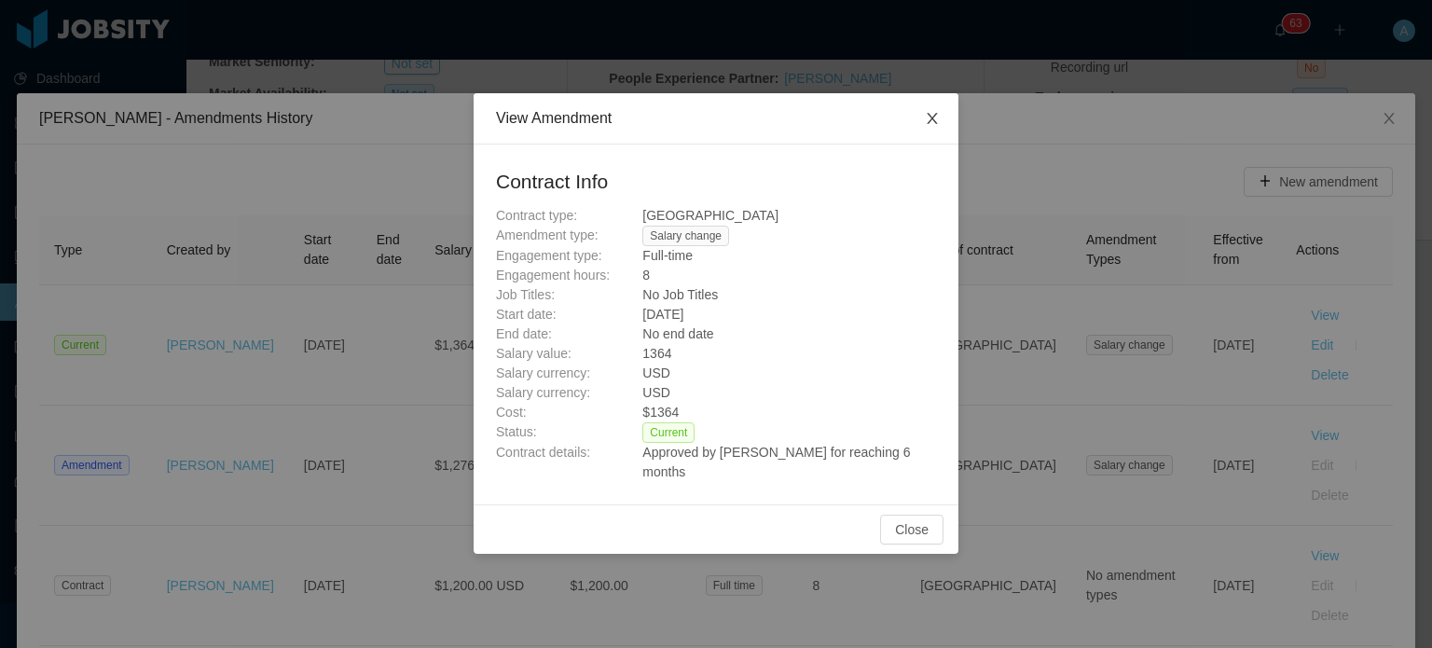
click at [929, 110] on span "Close" at bounding box center [932, 119] width 52 height 52
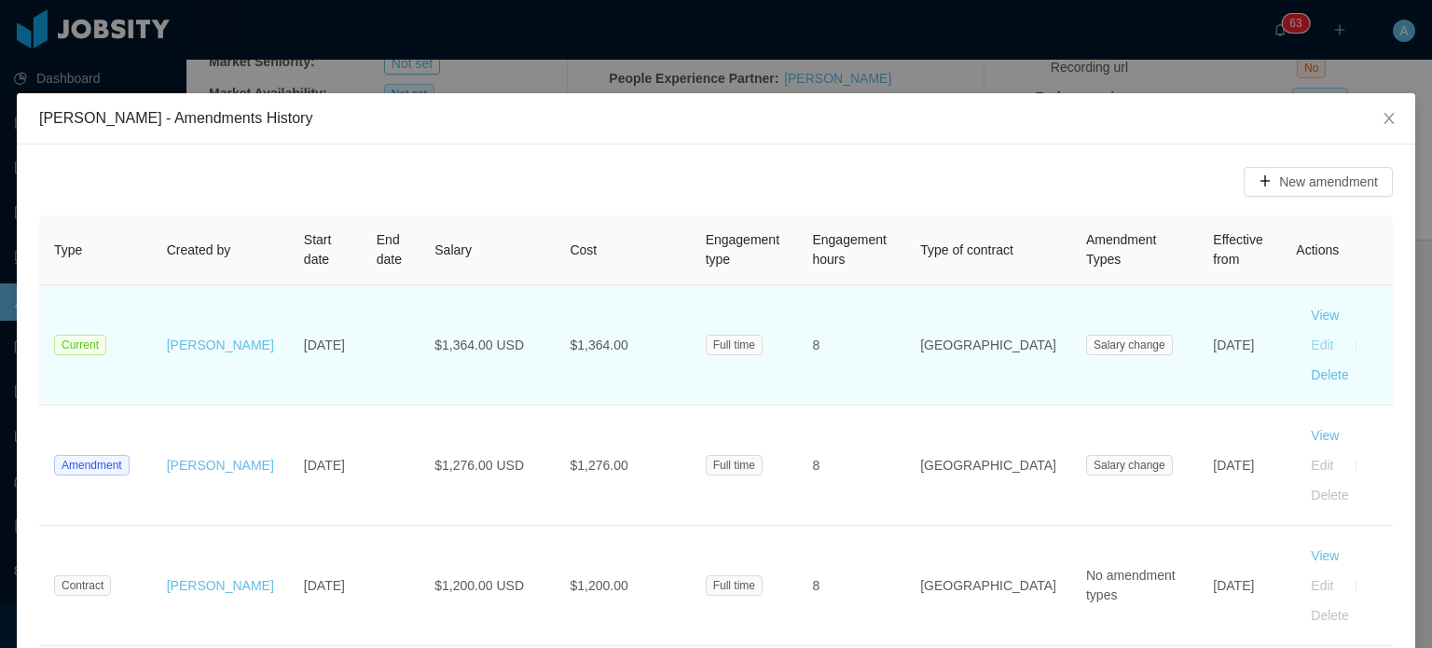
click at [1327, 330] on button "Edit" at bounding box center [1322, 345] width 52 height 30
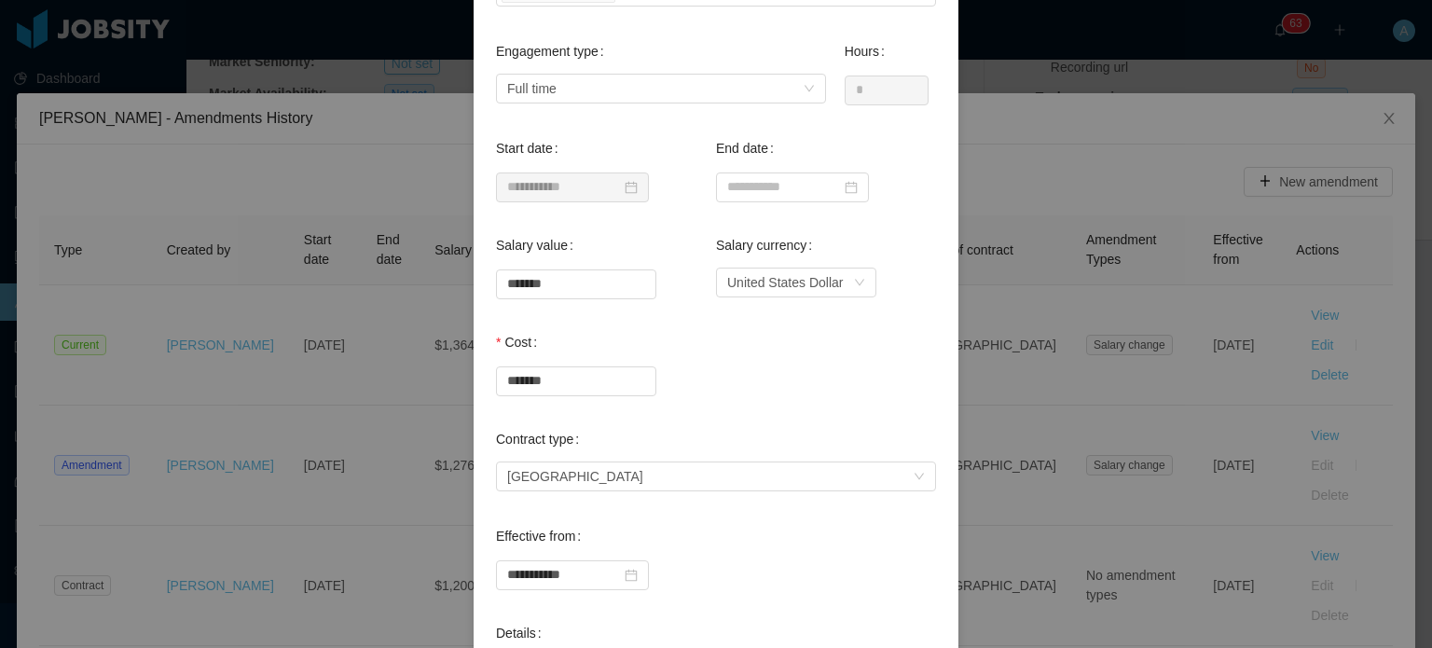
scroll to position [231, 0]
click at [1036, 283] on div "**********" at bounding box center [716, 324] width 1432 height 648
type input "**********"
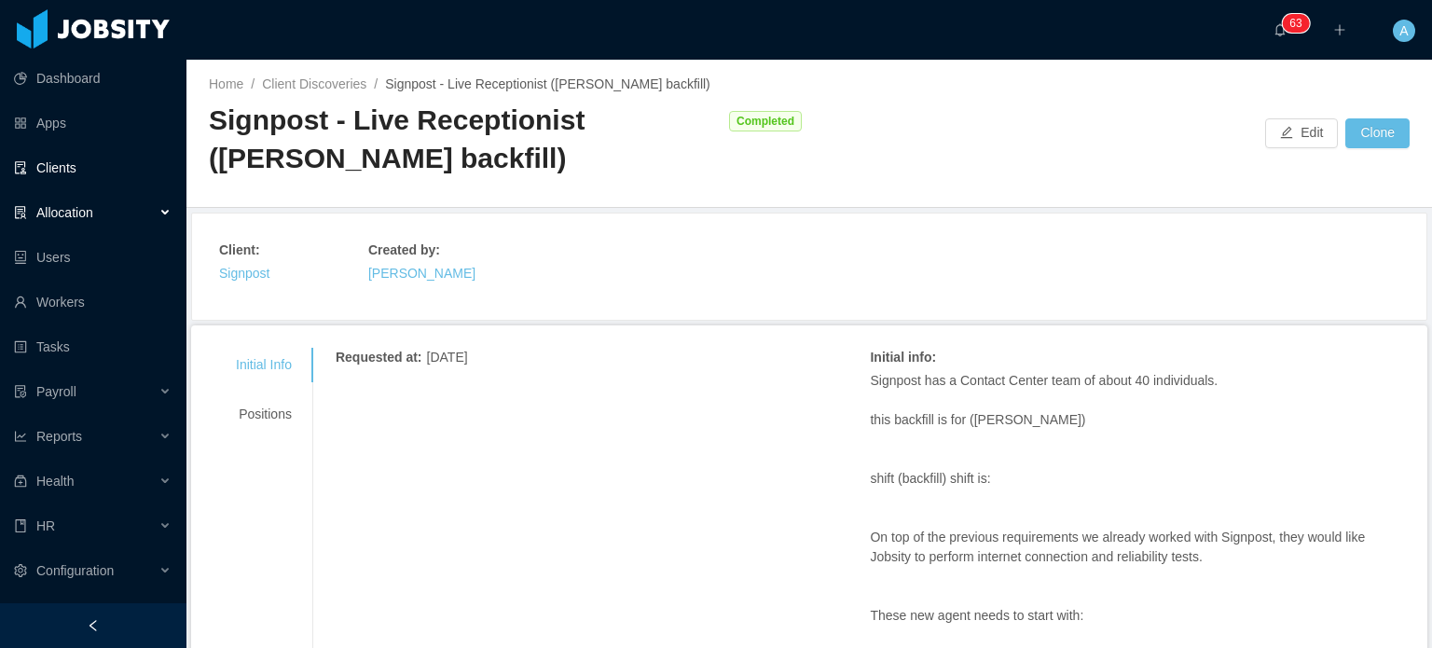
click at [45, 160] on link "Clients" at bounding box center [93, 167] width 158 height 37
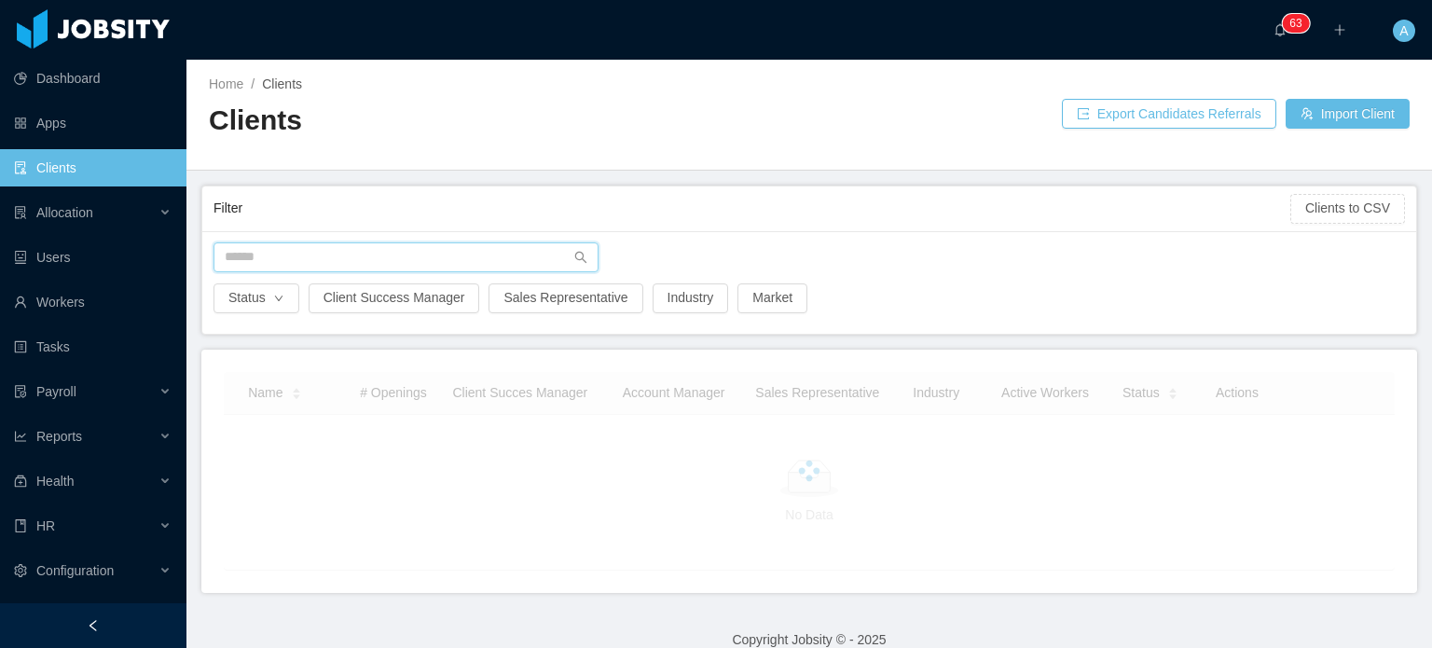
click at [354, 259] on input "text" at bounding box center [405, 257] width 385 height 30
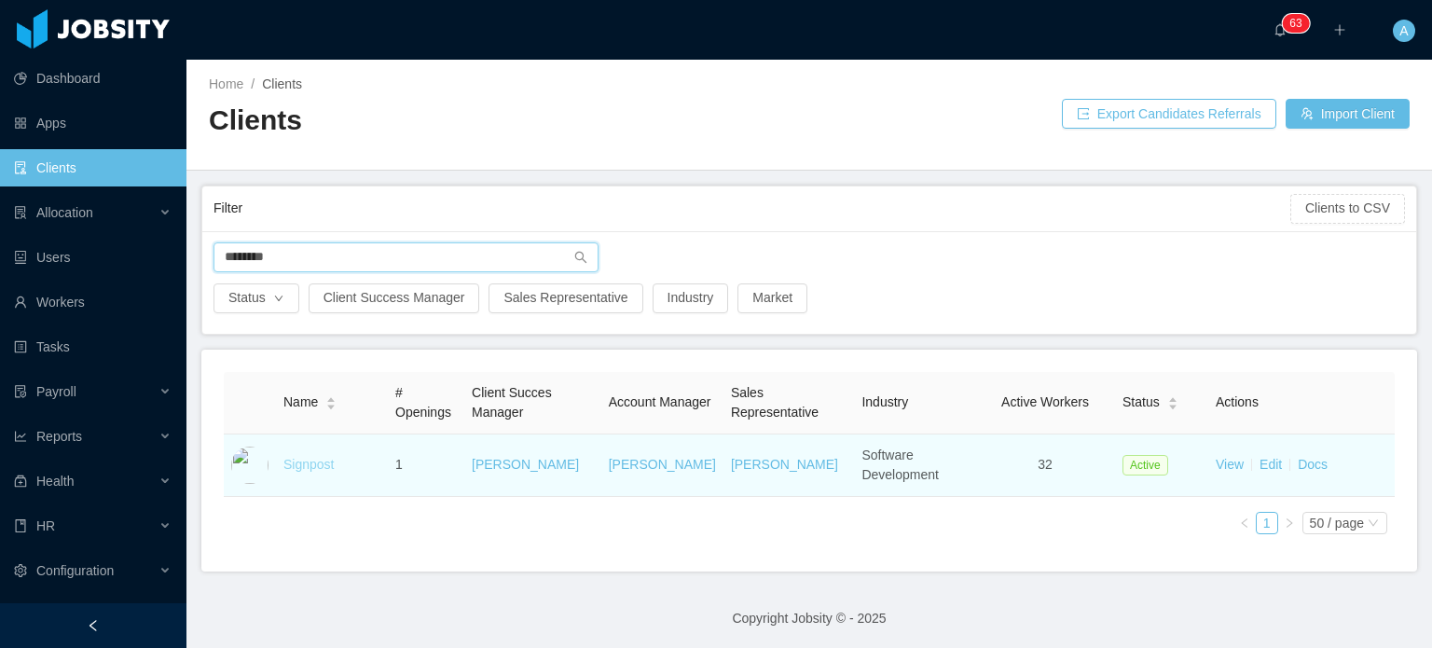
type input "********"
click at [329, 464] on link "Signpost" at bounding box center [308, 464] width 50 height 15
